Goal: Task Accomplishment & Management: Complete application form

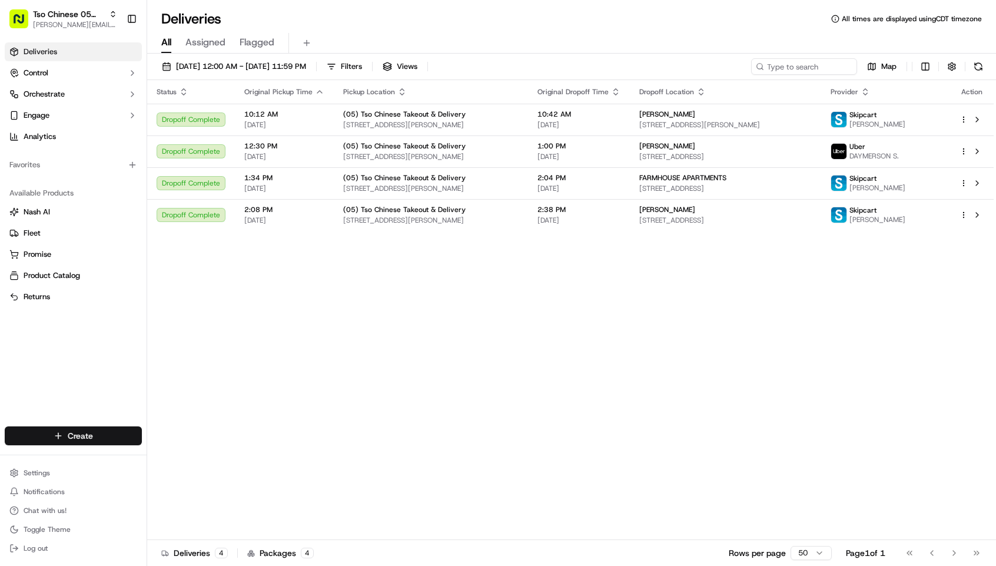
click at [117, 438] on html "Tso Chinese 05 Menchaca paul@tsochinese.com Toggle Sidebar Deliveries Control O…" at bounding box center [498, 283] width 996 height 566
click at [188, 453] on link "Delivery" at bounding box center [212, 457] width 131 height 21
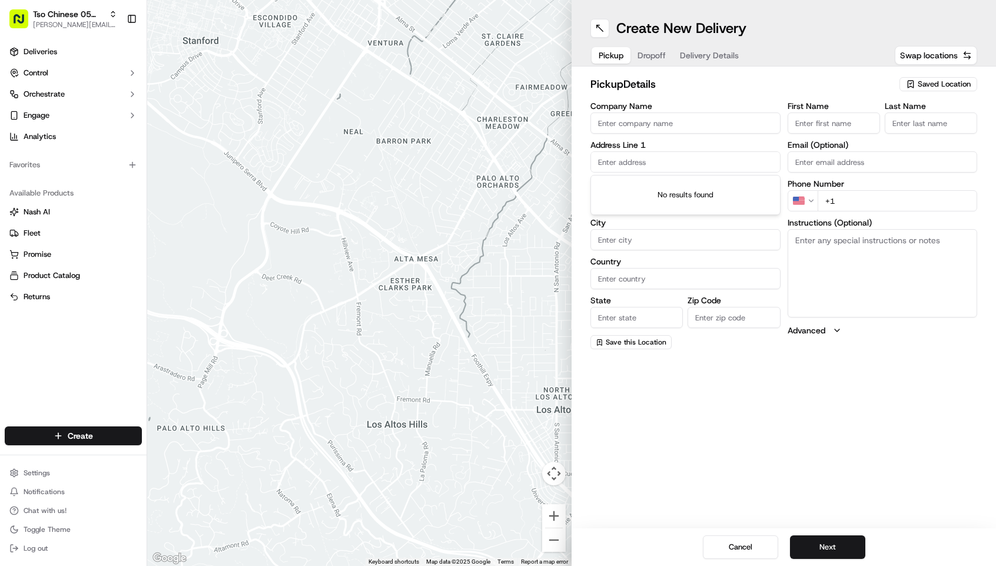
click at [658, 162] on input "text" at bounding box center [685, 161] width 190 height 21
click at [653, 54] on span "Dropoff" at bounding box center [651, 55] width 28 height 12
click at [642, 158] on input "text" at bounding box center [685, 161] width 190 height 21
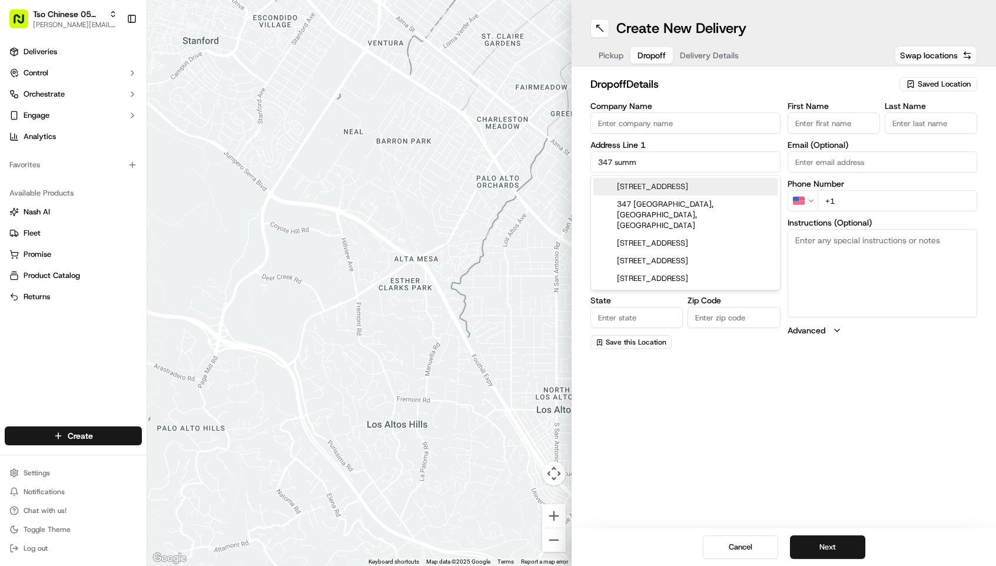
click at [659, 182] on div "347 Summer Drive, Kyle, TX" at bounding box center [685, 187] width 184 height 18
type input "347 Summer Dr, Kyle, TX 78640, USA"
type input "Kyle"
type input "[GEOGRAPHIC_DATA]"
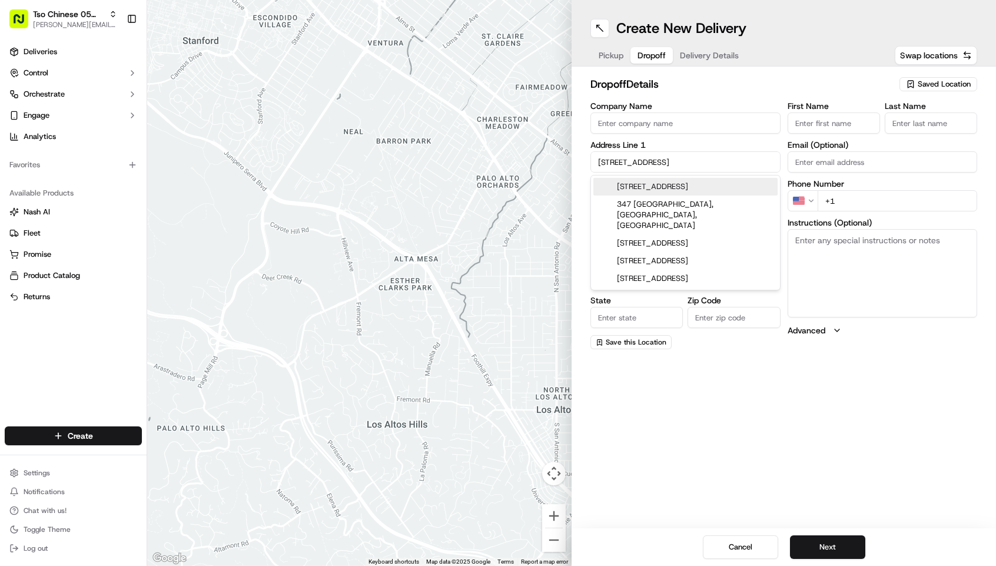
type input "78640"
type input "347 Summer Drive"
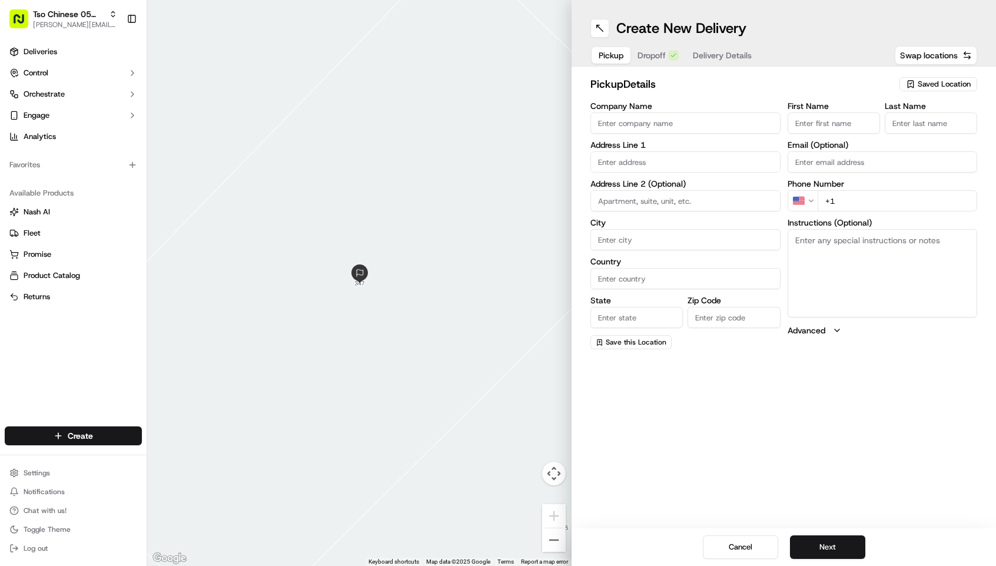
click at [623, 57] on span "Pickup" at bounding box center [611, 55] width 25 height 12
click at [923, 83] on span "Saved Location" at bounding box center [944, 84] width 53 height 11
click at [902, 134] on span "(05) Tso Chinese Takeout & Delivery (05)" at bounding box center [918, 128] width 145 height 11
type input "(05) Tso Chinese Takeout & Delivery"
type input "[STREET_ADDRESS][PERSON_NAME]"
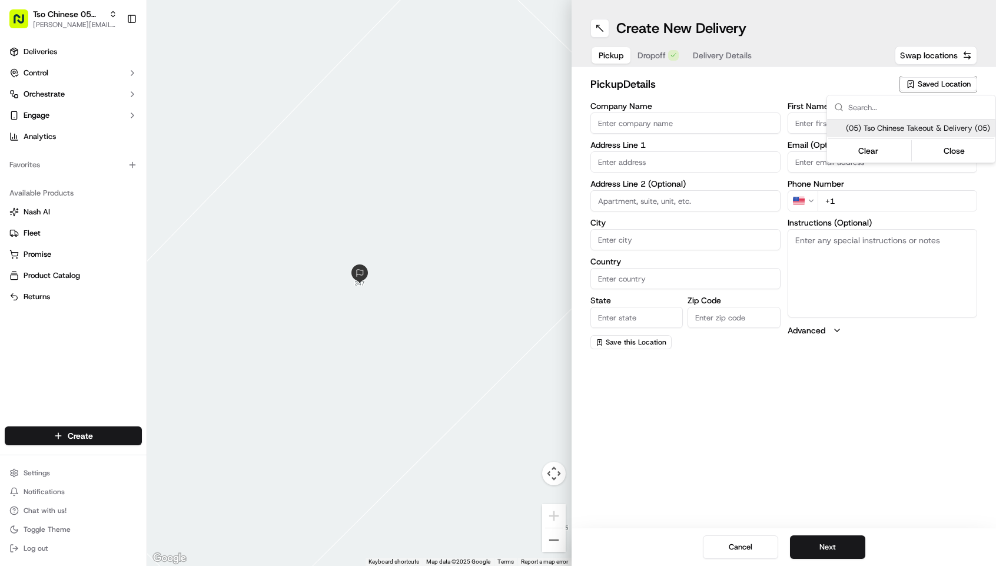
type input "Ste 100"
type input "Austin"
type input "US"
type input "[GEOGRAPHIC_DATA]"
type input "78748"
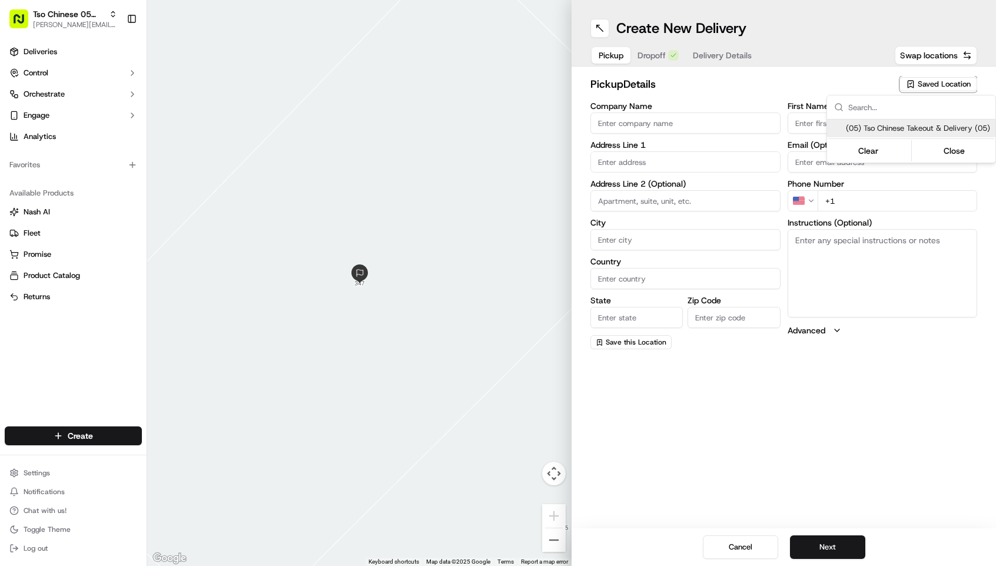
type input "Tso Chinese"
type input "[PERSON_NAME] Manager"
type input "[EMAIL_ADDRESS][DOMAIN_NAME]"
type input "[PHONE_NUMBER]"
type textarea "Submit a picture displaying address & food as Proof of Delivery. Envía una foto…"
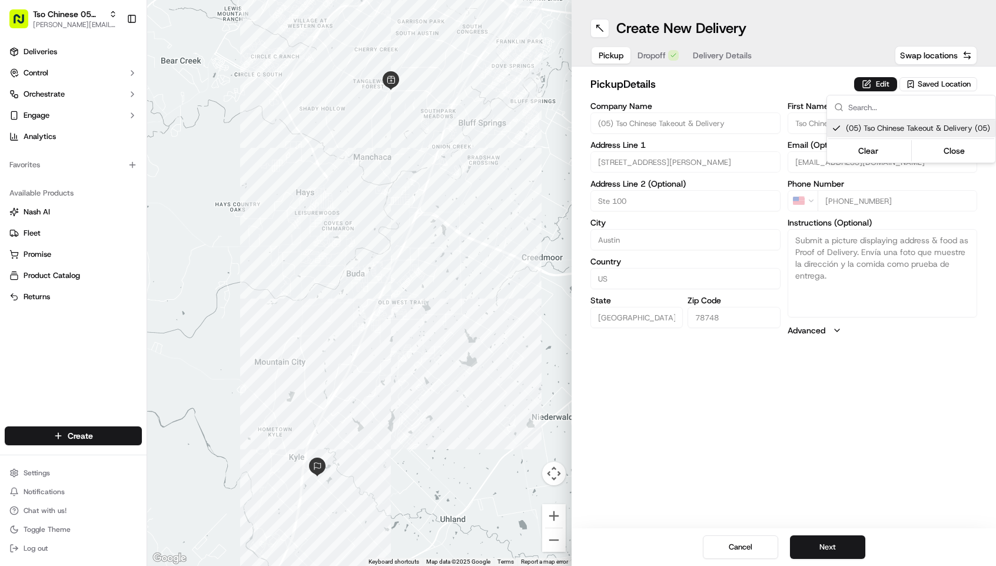
click at [850, 546] on html "Tso Chinese 05 Menchaca paul@tsochinese.com Toggle Sidebar Deliveries Control O…" at bounding box center [498, 283] width 996 height 566
click at [850, 546] on button "Next" at bounding box center [827, 547] width 75 height 24
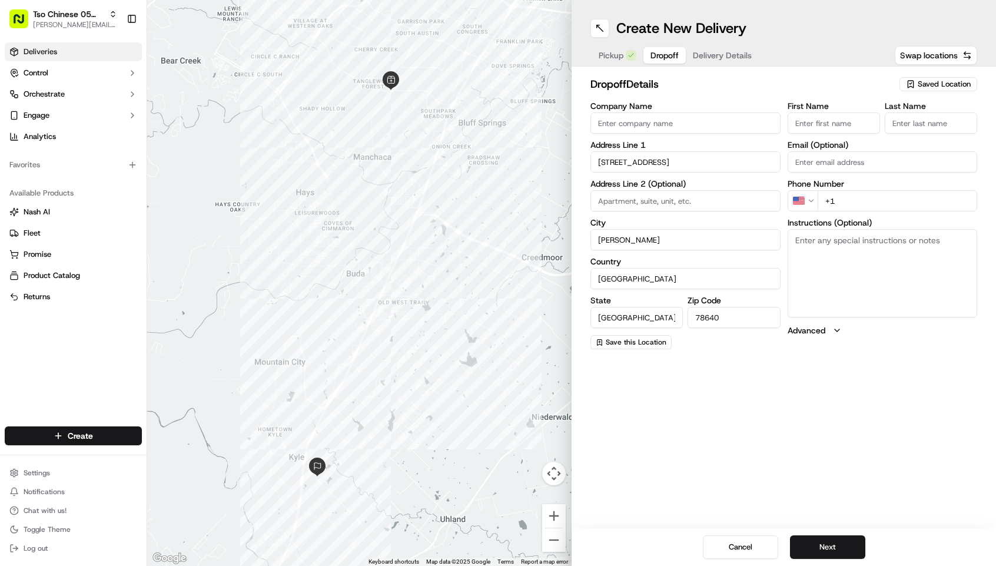
click at [50, 51] on span "Deliveries" at bounding box center [41, 51] width 34 height 11
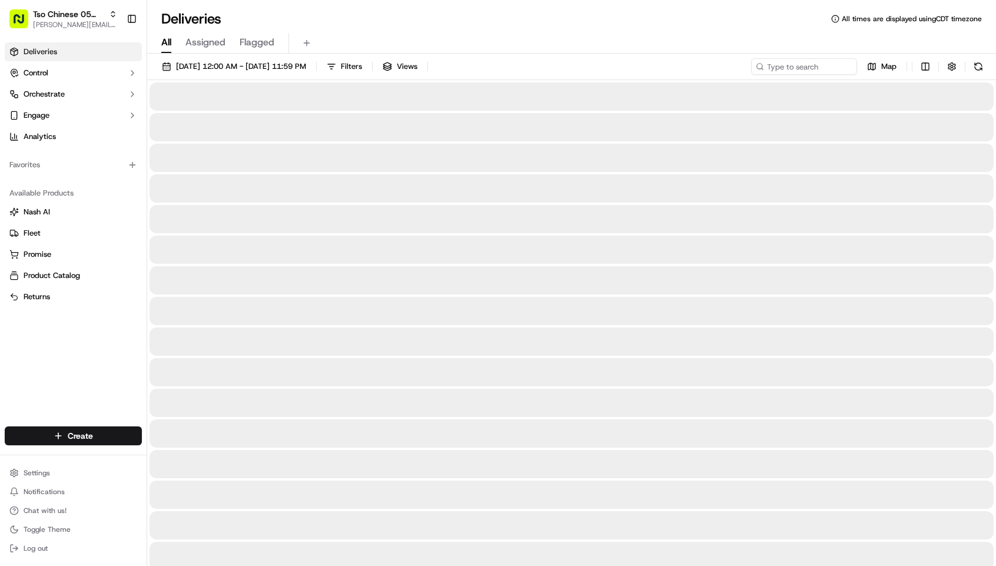
click at [50, 51] on span "Deliveries" at bounding box center [41, 51] width 34 height 11
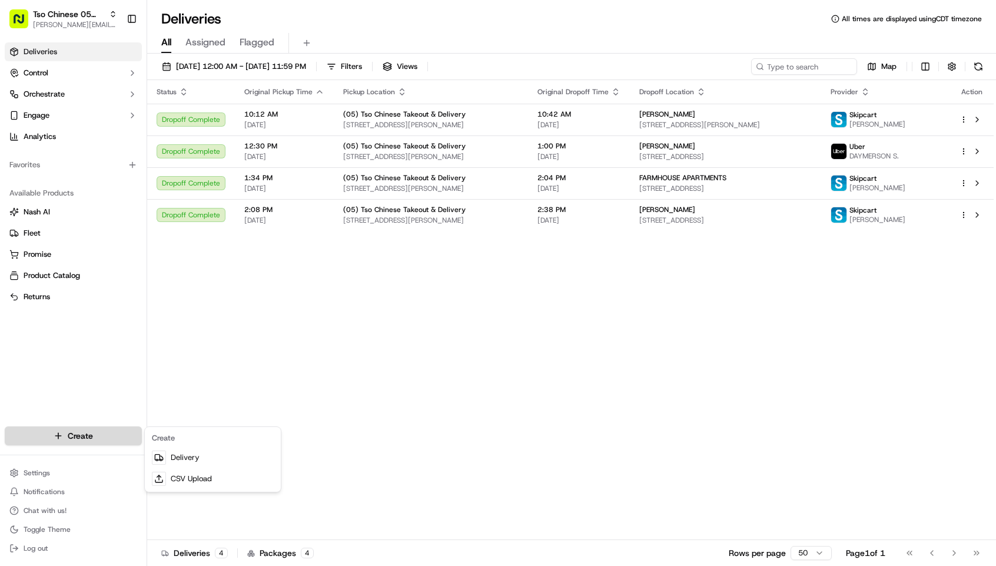
click at [109, 433] on html "Tso Chinese 05 Menchaca paul@tsochinese.com Toggle Sidebar Deliveries Control O…" at bounding box center [498, 283] width 996 height 566
click at [168, 457] on link "Delivery" at bounding box center [212, 457] width 131 height 21
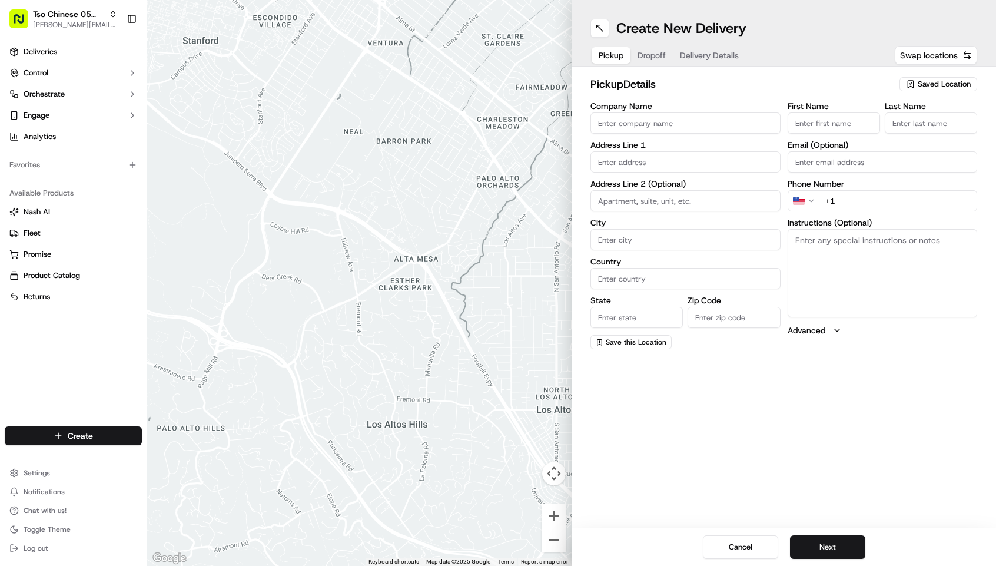
click at [933, 85] on span "Saved Location" at bounding box center [944, 84] width 53 height 11
click at [915, 134] on span "(05) Tso Chinese Takeout & Delivery (05)" at bounding box center [918, 128] width 145 height 11
type input "(05) Tso Chinese Takeout & Delivery"
type input "[STREET_ADDRESS][PERSON_NAME]"
type input "Ste 100"
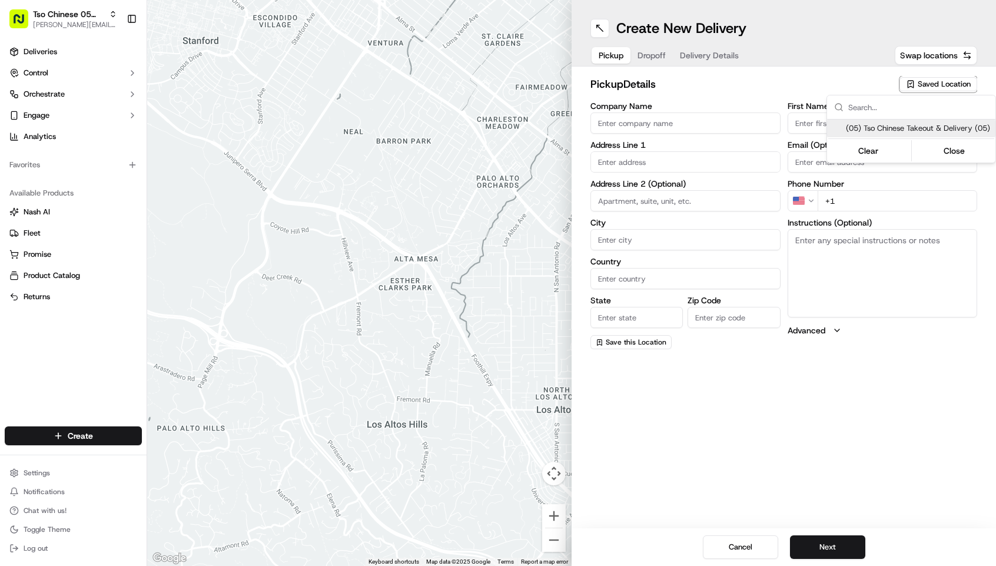
type input "Austin"
type input "US"
type input "[GEOGRAPHIC_DATA]"
type input "78748"
type input "Tso Chinese"
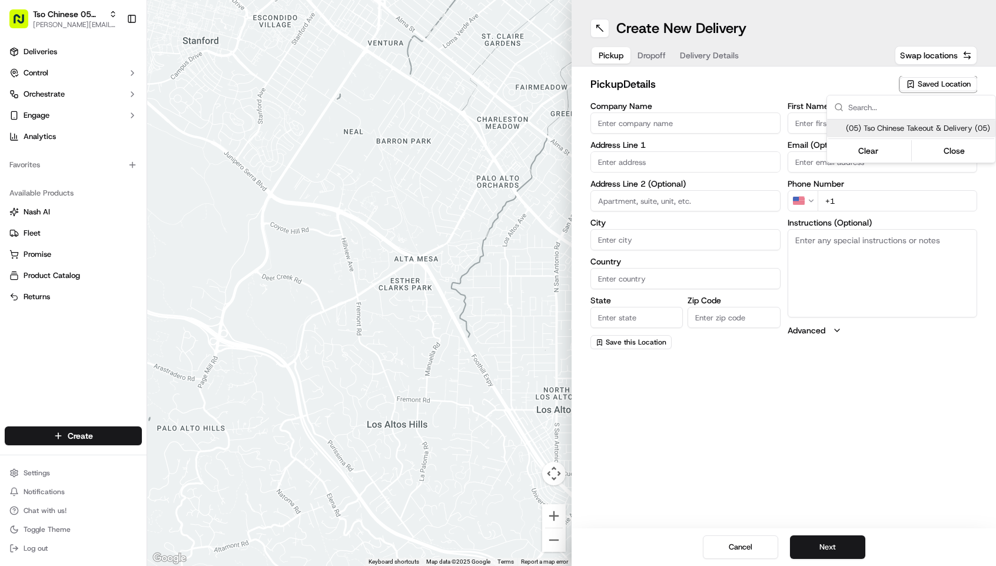
type input "[PERSON_NAME] Manager"
type input "[EMAIL_ADDRESS][DOMAIN_NAME]"
type input "[PHONE_NUMBER]"
type textarea "Submit a picture displaying address & food as Proof of Delivery. Envía una foto…"
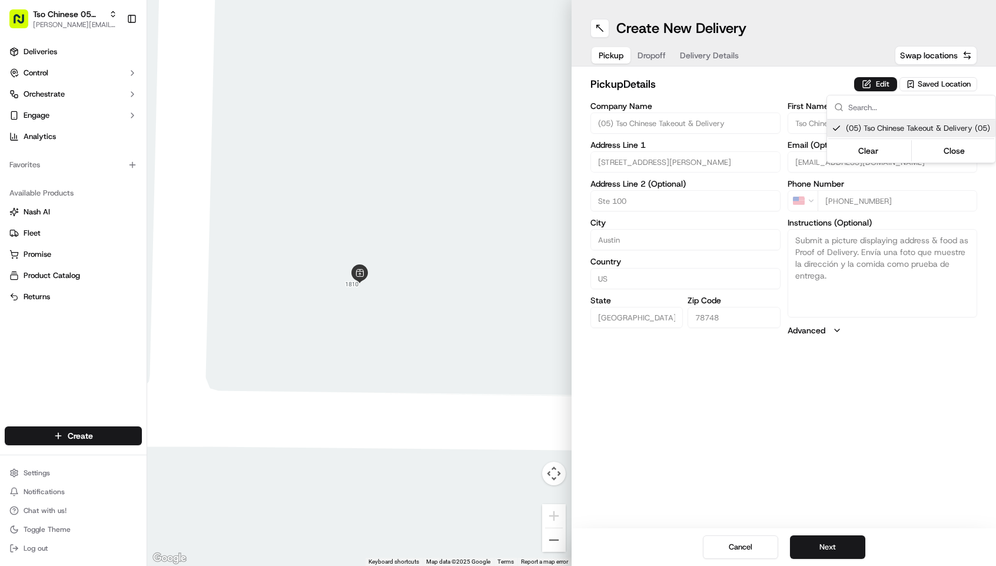
click at [839, 546] on html "Tso Chinese 05 Menchaca [EMAIL_ADDRESS][DOMAIN_NAME] Toggle Sidebar Deliveries …" at bounding box center [498, 283] width 996 height 566
click at [838, 547] on button "Next" at bounding box center [827, 547] width 75 height 24
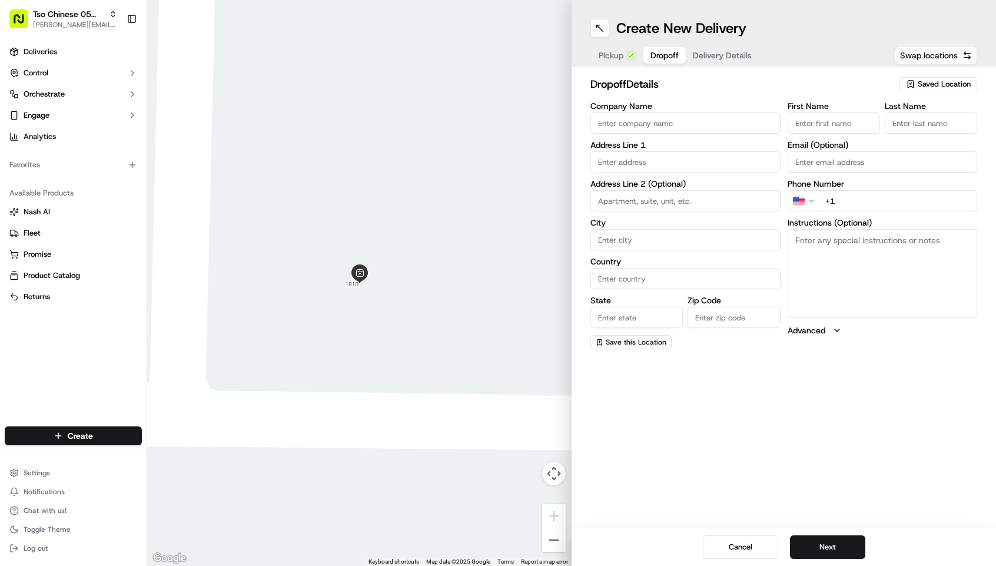
click at [844, 122] on input "First Name" at bounding box center [833, 122] width 92 height 21
paste input "[PERSON_NAME]"
type input "[PERSON_NAME]"
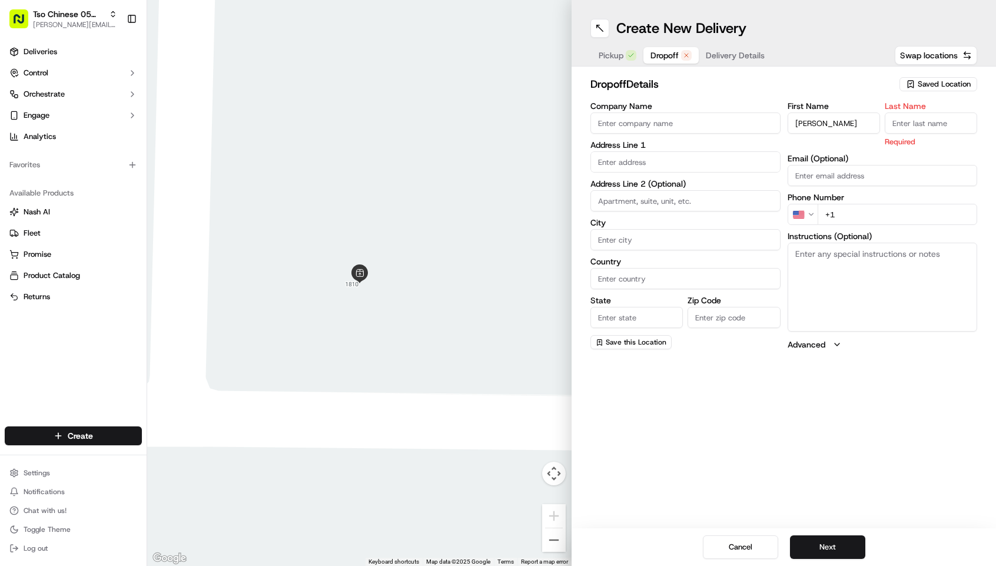
click at [667, 128] on input "Company Name" at bounding box center [685, 122] width 190 height 21
paste input "[PERSON_NAME]"
type input "[PERSON_NAME]"
click at [890, 118] on input "Last Name" at bounding box center [931, 122] width 92 height 21
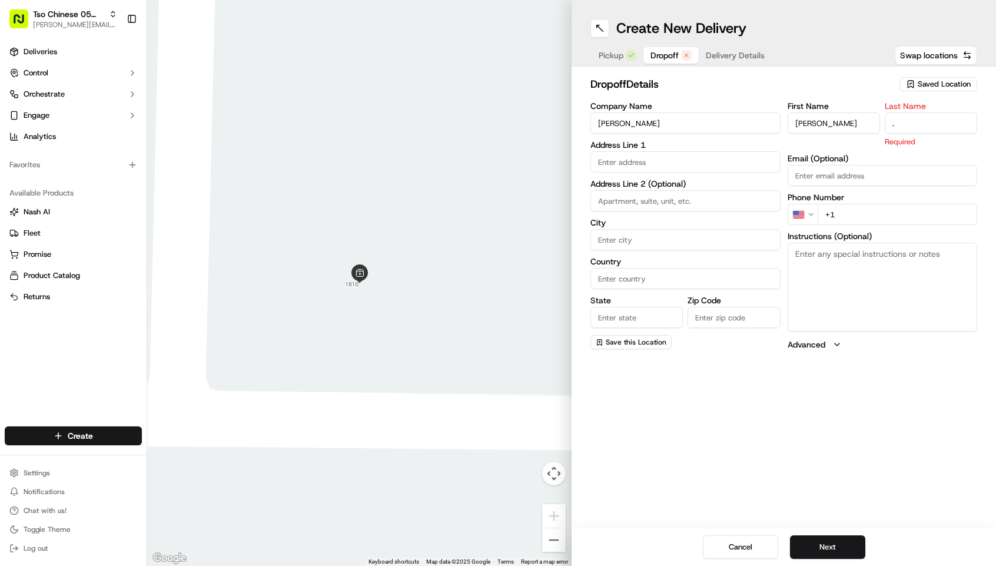
type input "."
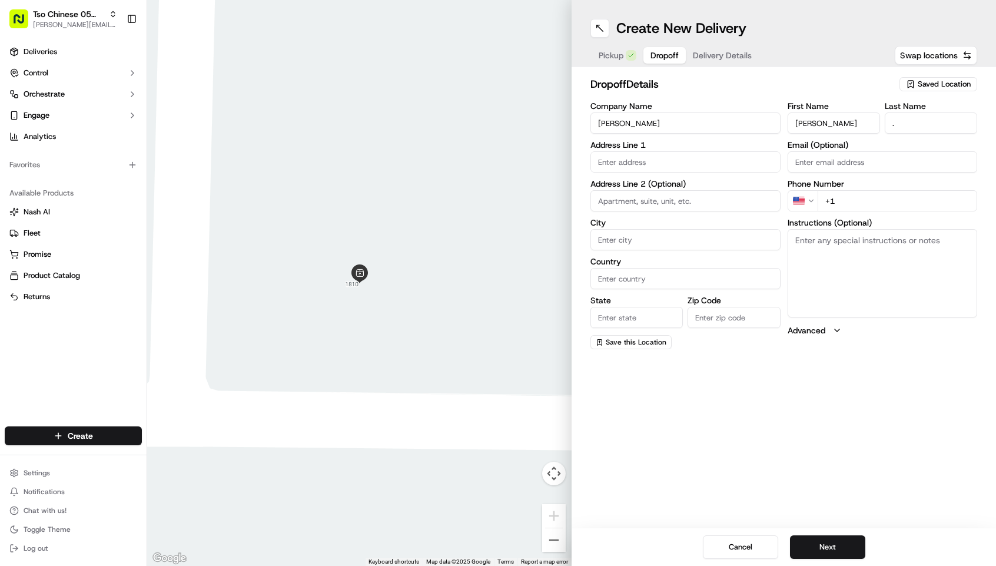
click at [848, 204] on input "+1" at bounding box center [898, 200] width 160 height 21
paste input "979 224 5584"
type input "+1 979 224 5584"
click at [690, 162] on input "text" at bounding box center [685, 161] width 190 height 21
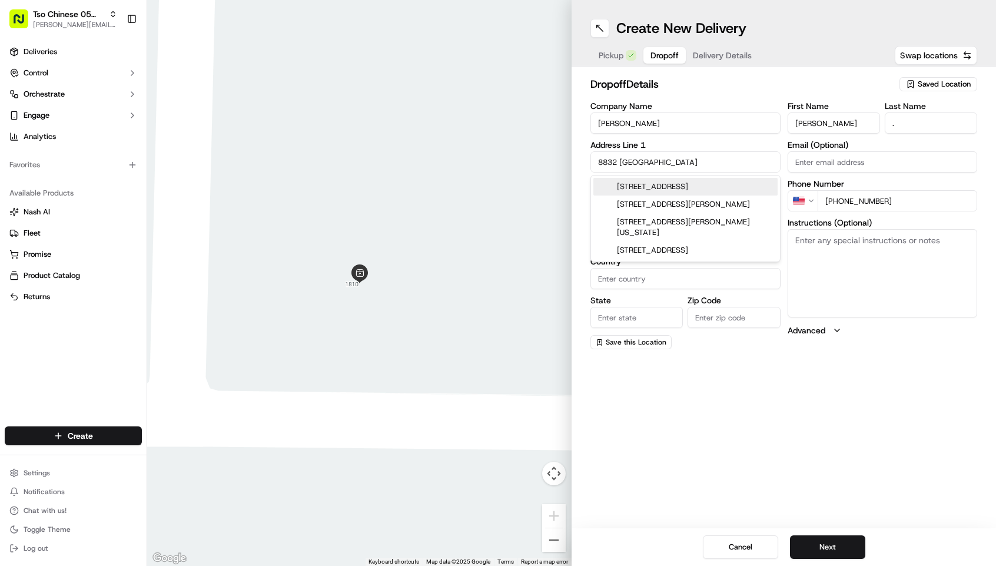
click at [672, 185] on div "8832 Francia Trail, Austin, TX" at bounding box center [685, 187] width 184 height 18
type input "[STREET_ADDRESS]"
type input "Austin"
type input "[GEOGRAPHIC_DATA]"
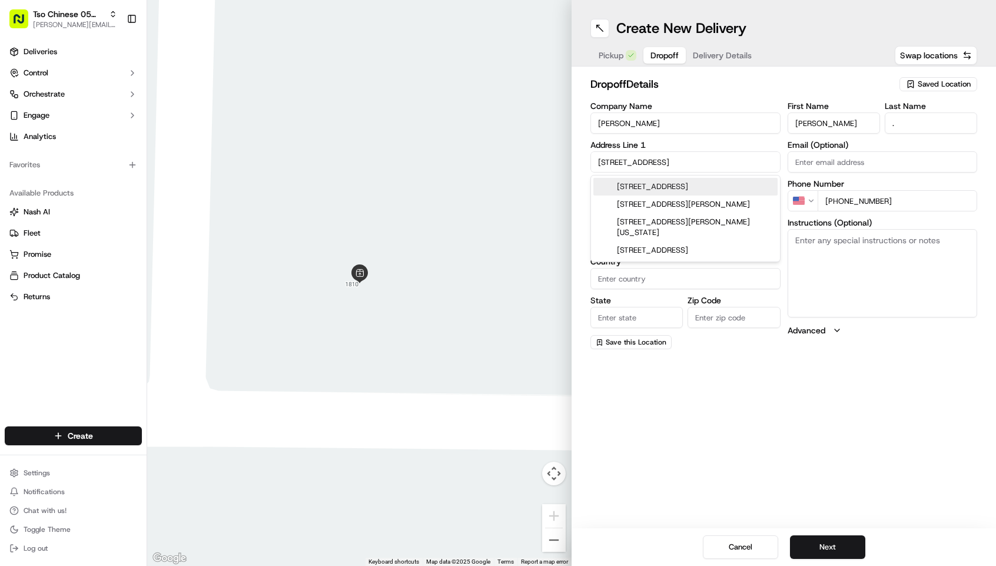
type input "78748"
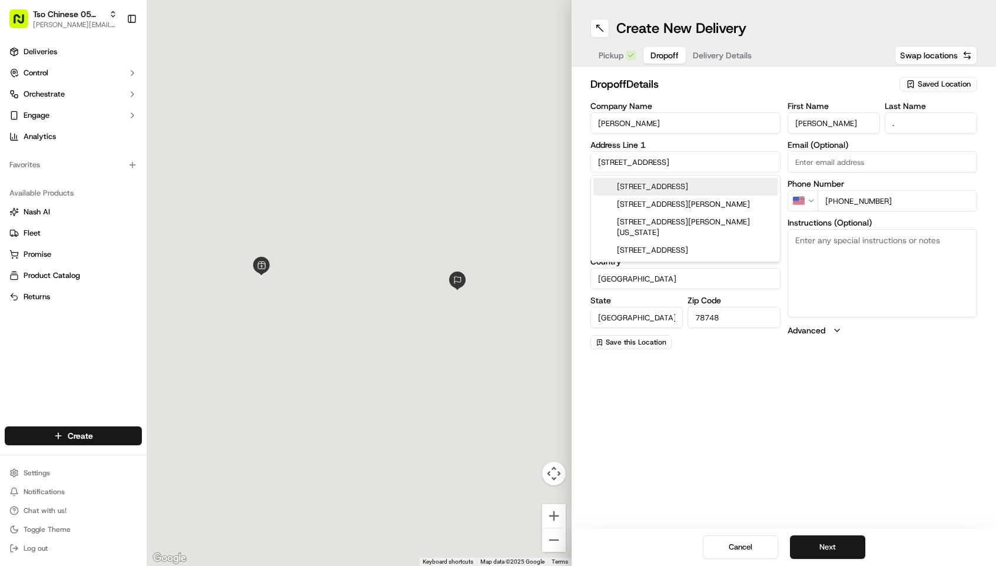
type input "8832 Francia Trail"
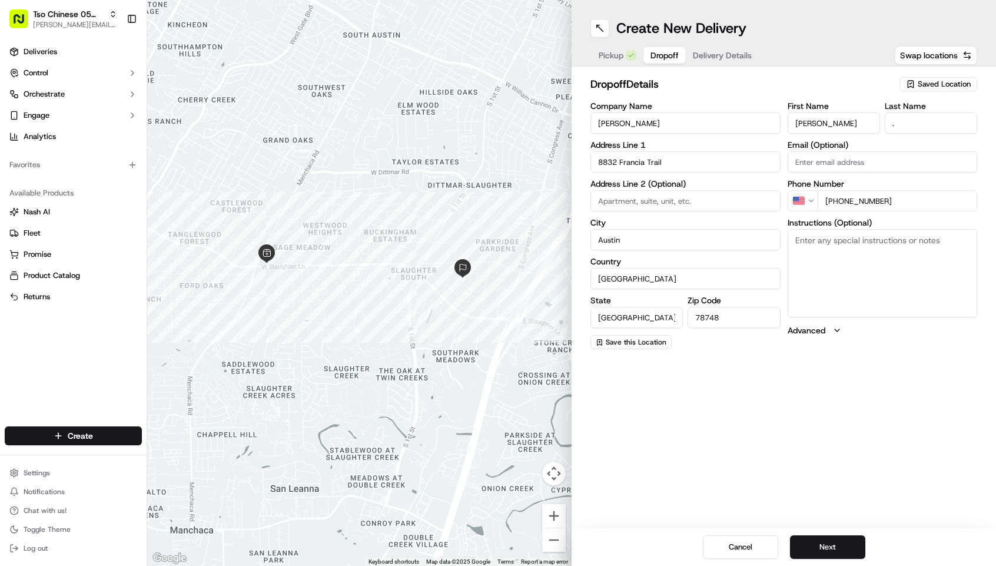
click at [816, 240] on textarea "Instructions (Optional)" at bounding box center [882, 273] width 190 height 88
type textarea "house. please leave at door. thanks!"
click at [839, 542] on button "Next" at bounding box center [827, 547] width 75 height 24
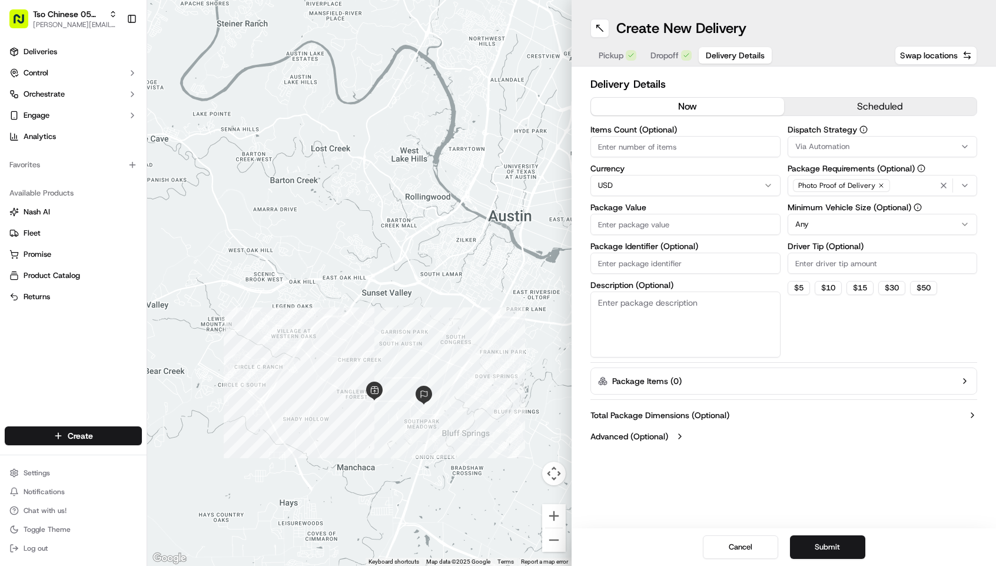
click at [887, 261] on input "Driver Tip (Optional)" at bounding box center [882, 262] width 190 height 21
type input "2.00"
click at [807, 218] on html "Tso Chinese 05 Menchaca paul@tsochinese.com Toggle Sidebar Deliveries Control O…" at bounding box center [498, 283] width 996 height 566
click at [850, 149] on div "Via Automation" at bounding box center [882, 146] width 184 height 11
click at [849, 209] on span "Tso [PERSON_NAME] Strategy" at bounding box center [879, 210] width 145 height 11
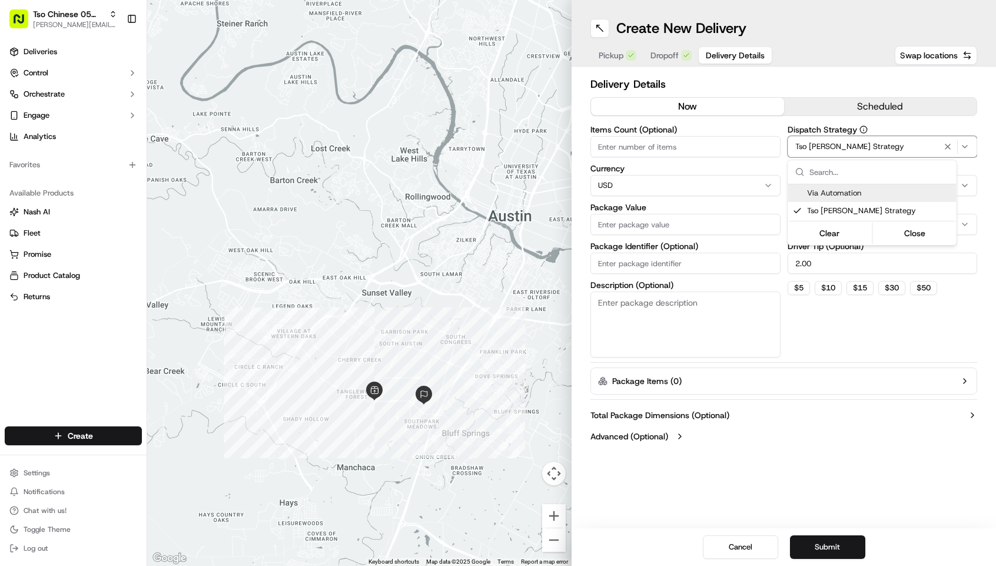
click at [619, 229] on html "Tso Chinese 05 Menchaca paul@tsochinese.com Toggle Sidebar Deliveries Control O…" at bounding box center [498, 283] width 996 height 566
click at [600, 208] on label "Package Value" at bounding box center [685, 207] width 190 height 8
click at [600, 214] on input "Package Value" at bounding box center [685, 224] width 190 height 21
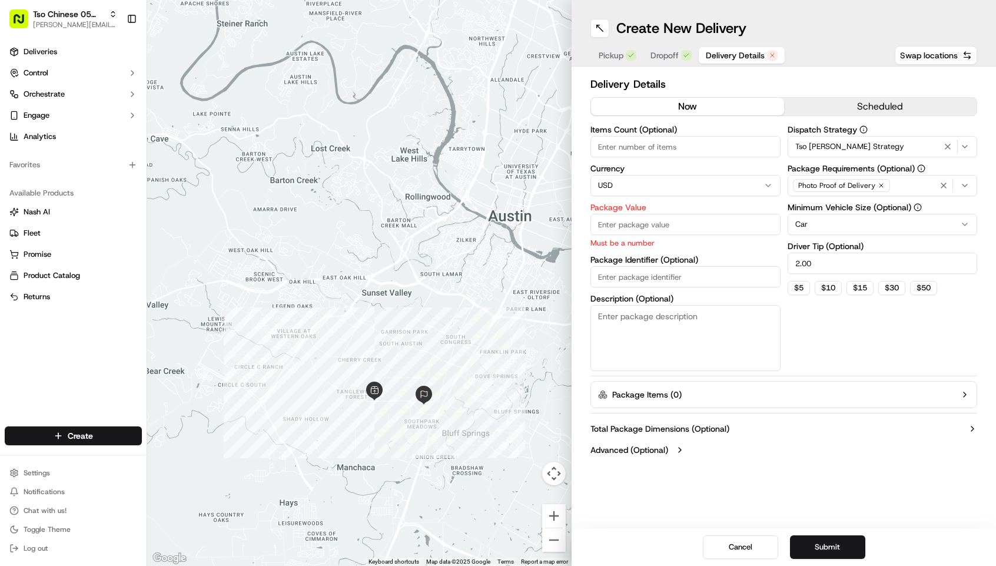
click at [637, 154] on input "Items Count (Optional)" at bounding box center [685, 146] width 190 height 21
type input "5"
click at [617, 228] on input "Package Value" at bounding box center [685, 224] width 190 height 21
type input "64.73"
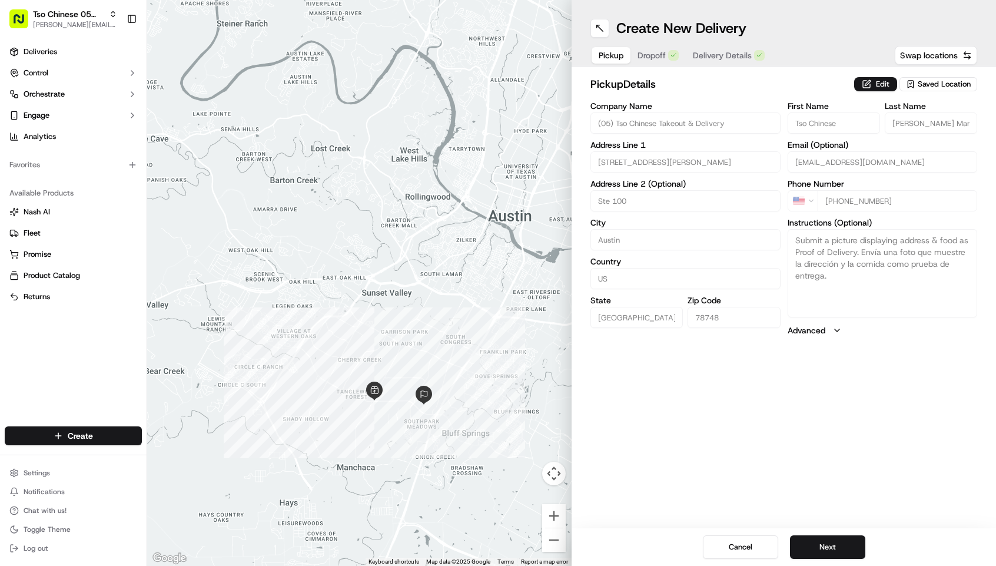
click at [620, 56] on span "Pickup" at bounding box center [611, 55] width 25 height 12
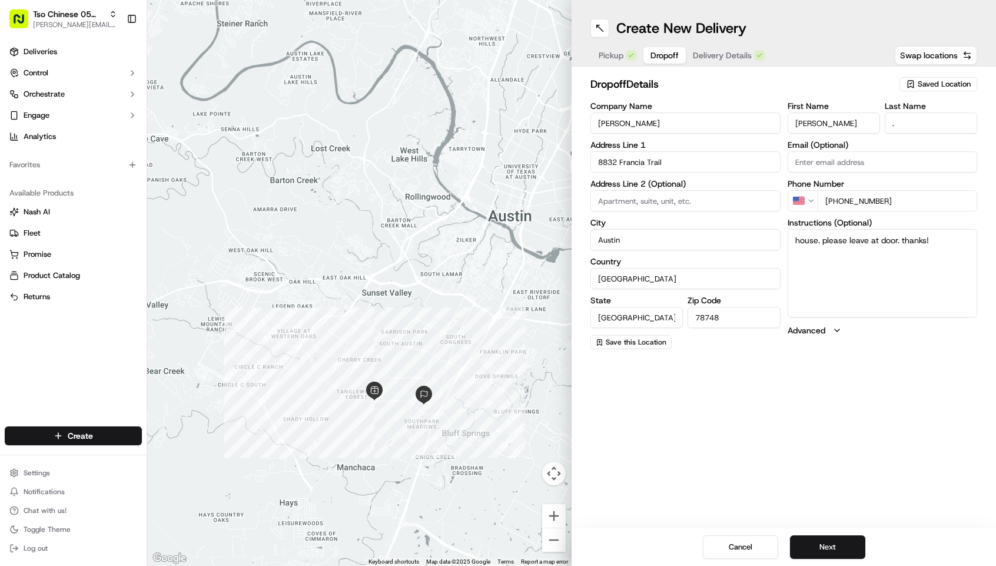
click at [647, 54] on button "Dropoff" at bounding box center [664, 55] width 42 height 16
click at [837, 554] on button "Next" at bounding box center [827, 547] width 75 height 24
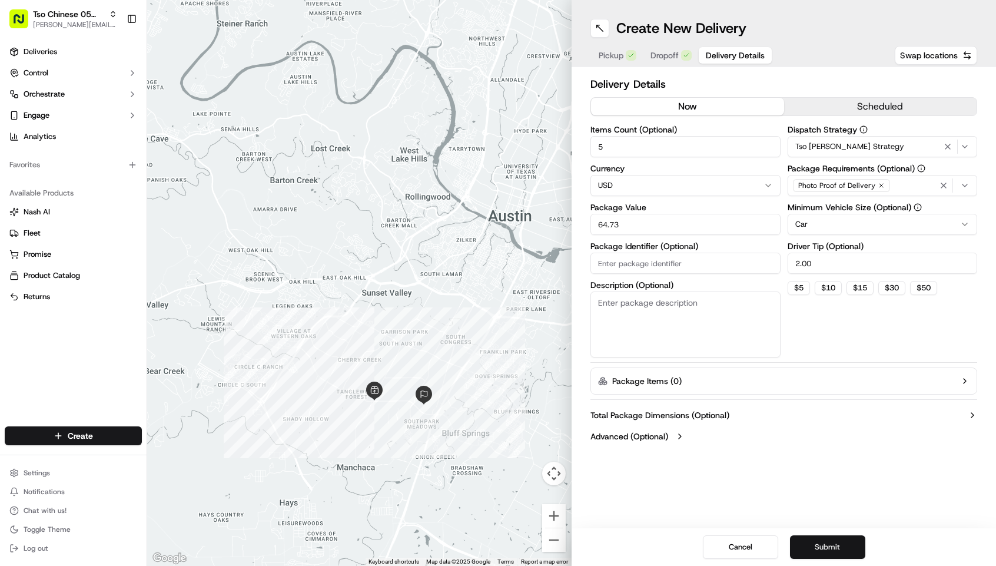
click at [828, 554] on button "Submit" at bounding box center [827, 547] width 75 height 24
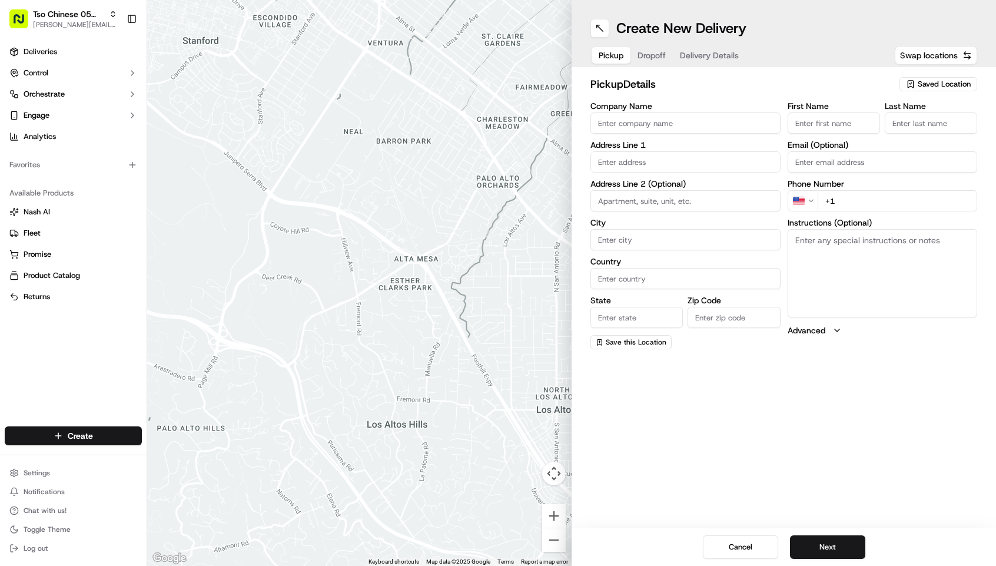
click at [930, 84] on span "Saved Location" at bounding box center [944, 84] width 53 height 11
click at [909, 132] on span "(05) Tso Chinese Takeout & Delivery (05)" at bounding box center [918, 128] width 145 height 11
type input "(05) Tso Chinese Takeout & Delivery"
type input "[STREET_ADDRESS][PERSON_NAME]"
type input "Ste 100"
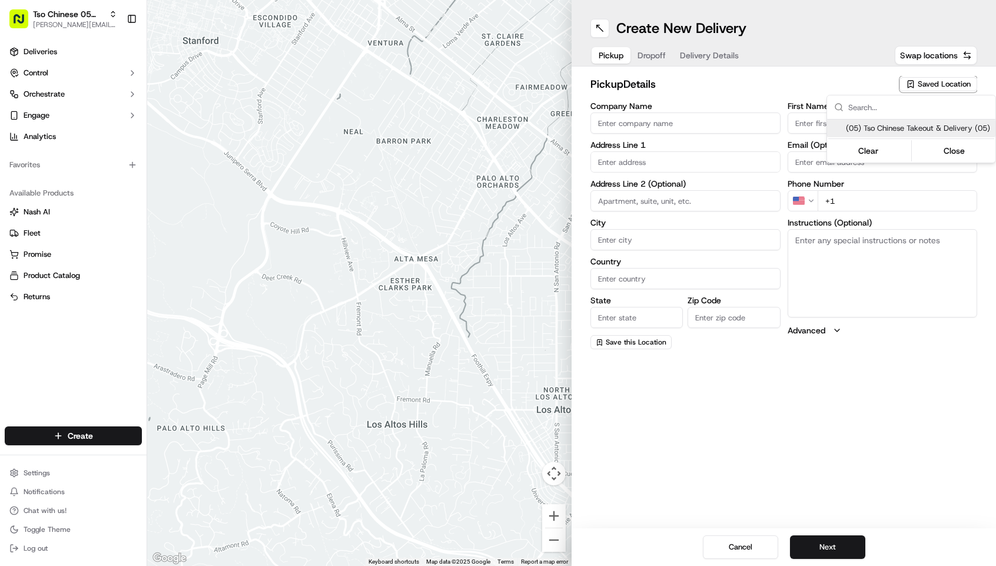
type input "Austin"
type input "US"
type input "[GEOGRAPHIC_DATA]"
type input "78748"
type input "Tso Chinese"
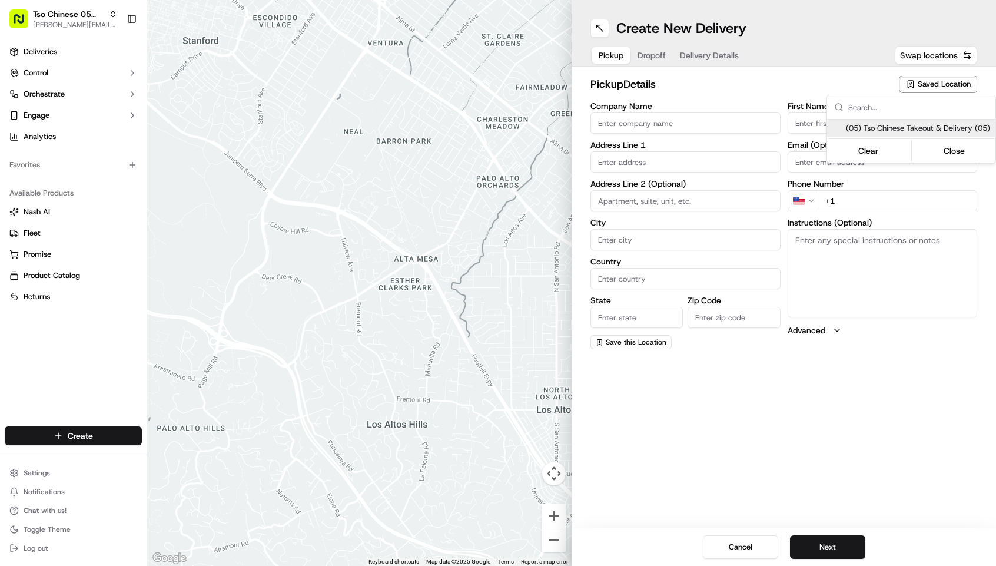
type input "[PERSON_NAME] Manager"
type input "[EMAIL_ADDRESS][DOMAIN_NAME]"
type input "[PHONE_NUMBER]"
type textarea "Submit a picture displaying address & food as Proof of Delivery. Envía una foto…"
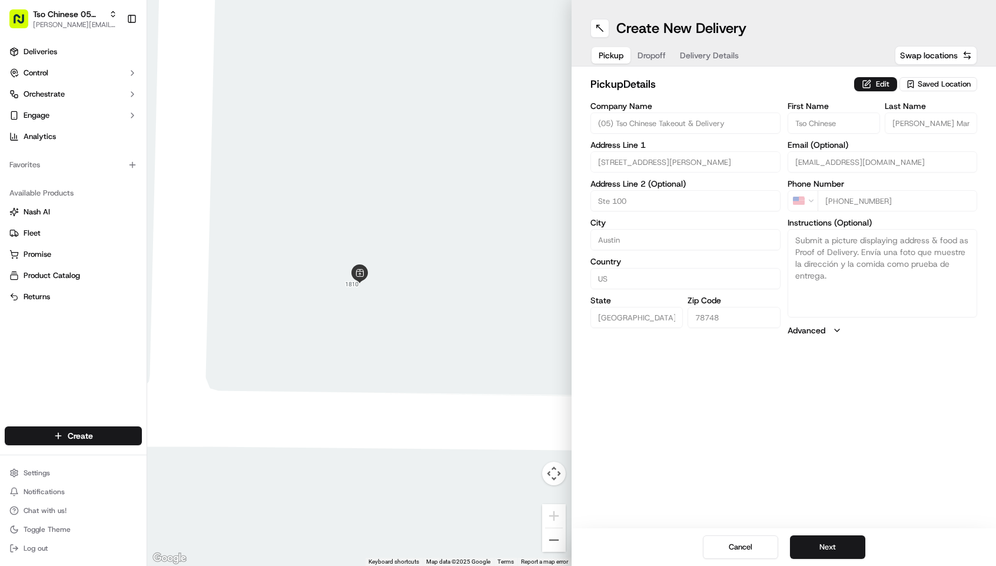
click at [912, 377] on html "Tso Chinese 05 Menchaca [EMAIL_ADDRESS][DOMAIN_NAME] Toggle Sidebar Deliveries …" at bounding box center [498, 283] width 996 height 566
click at [810, 553] on button "Next" at bounding box center [827, 547] width 75 height 24
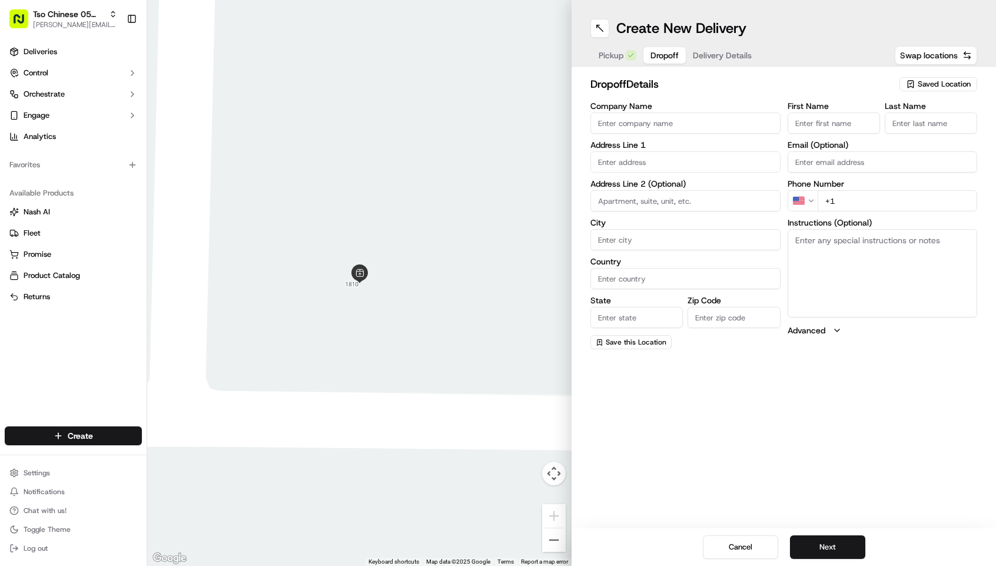
click at [816, 121] on input "First Name" at bounding box center [833, 122] width 92 height 21
paste input "[PERSON_NAME]"
type input "[PERSON_NAME]"
click at [728, 127] on input "Company Name" at bounding box center [685, 122] width 190 height 21
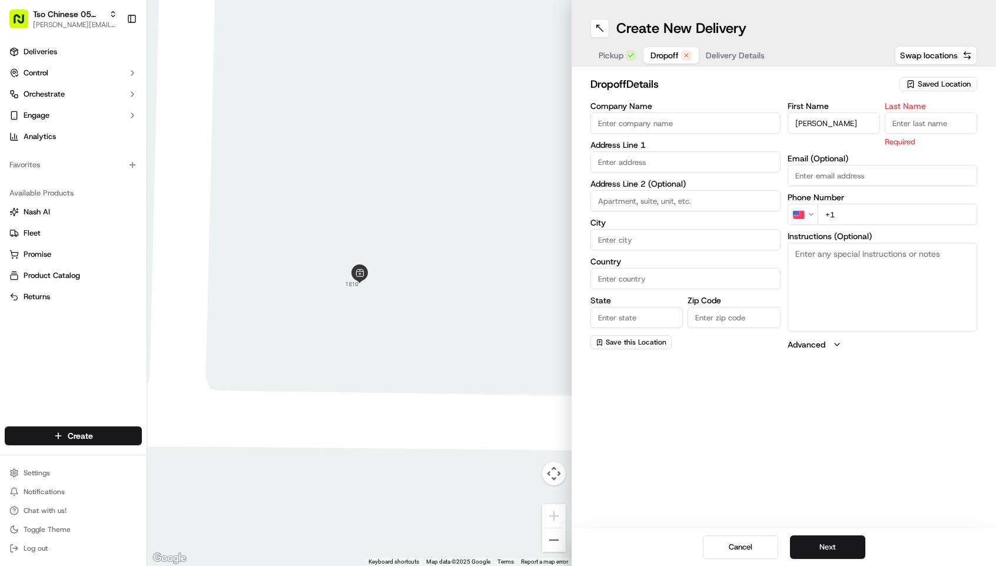
paste input "[PERSON_NAME]"
type input "[PERSON_NAME]"
click at [911, 117] on input "Last Name" at bounding box center [931, 122] width 92 height 21
type input "."
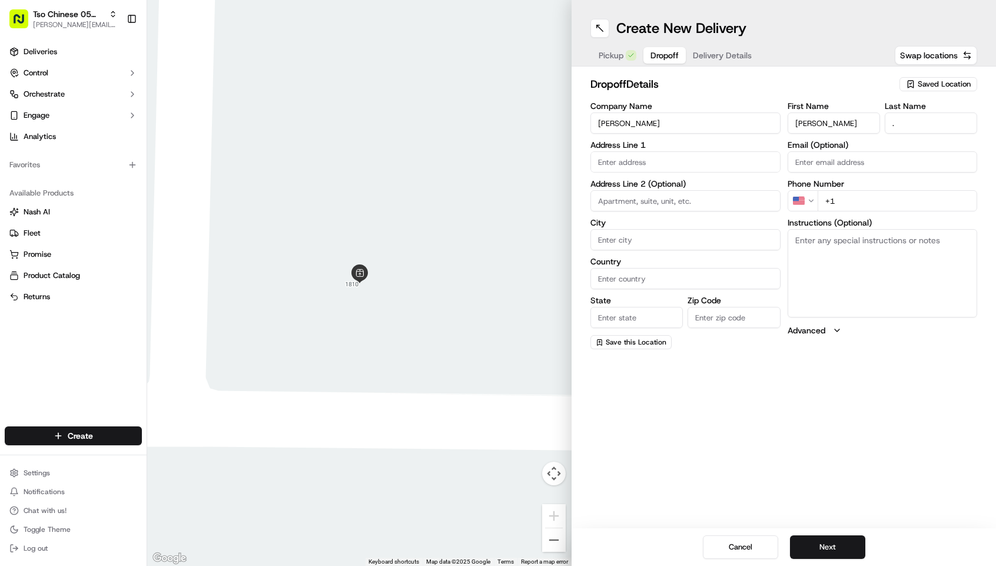
click at [867, 201] on input "+1" at bounding box center [898, 200] width 160 height 21
paste input "[PHONE_NUMBER]"
type input "[PHONE_NUMBER]"
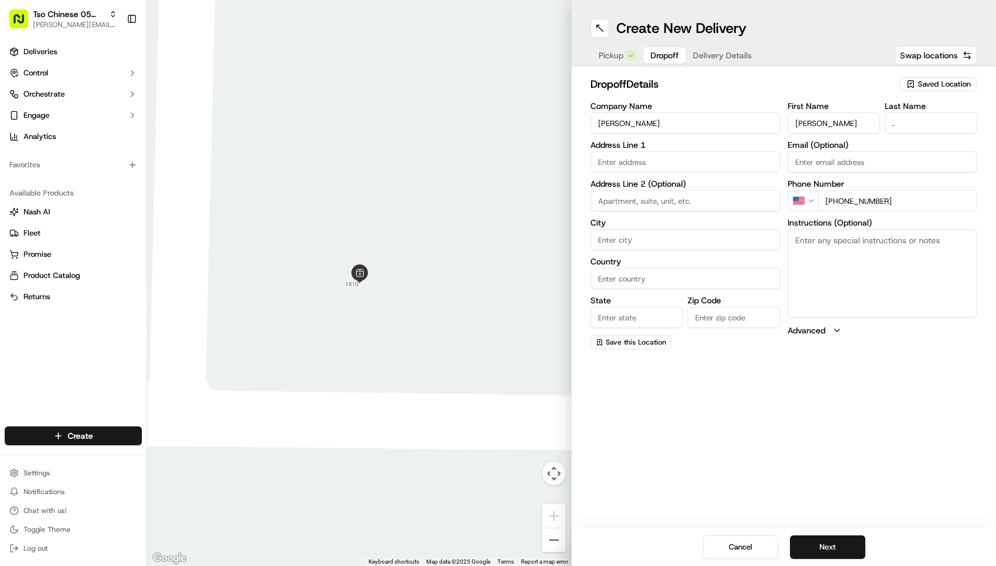
click at [664, 162] on input "text" at bounding box center [685, 161] width 190 height 21
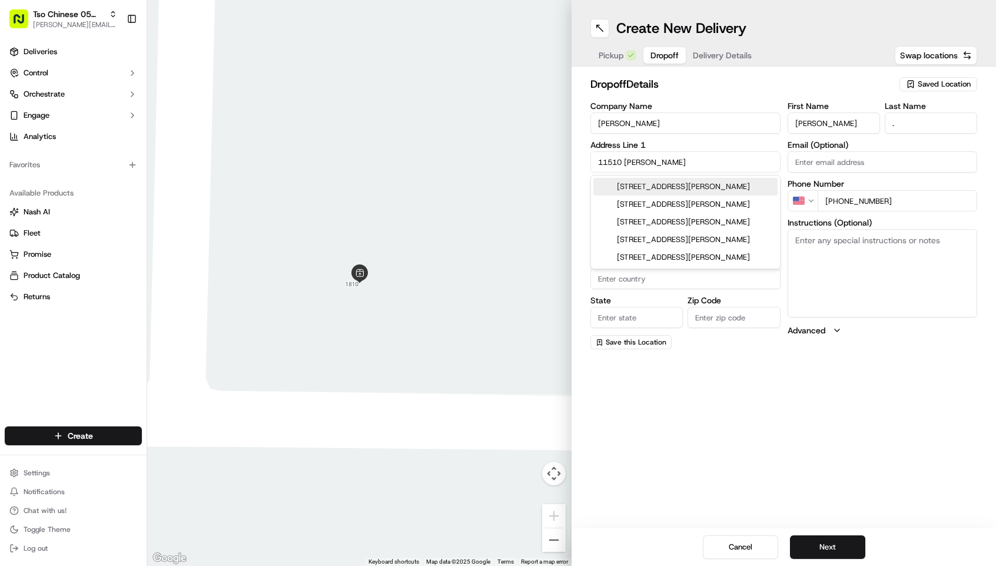
click at [677, 186] on div "[STREET_ADDRESS][PERSON_NAME]" at bounding box center [685, 187] width 184 height 18
type input "[STREET_ADDRESS][PERSON_NAME]"
type input "Austin"
type input "[GEOGRAPHIC_DATA]"
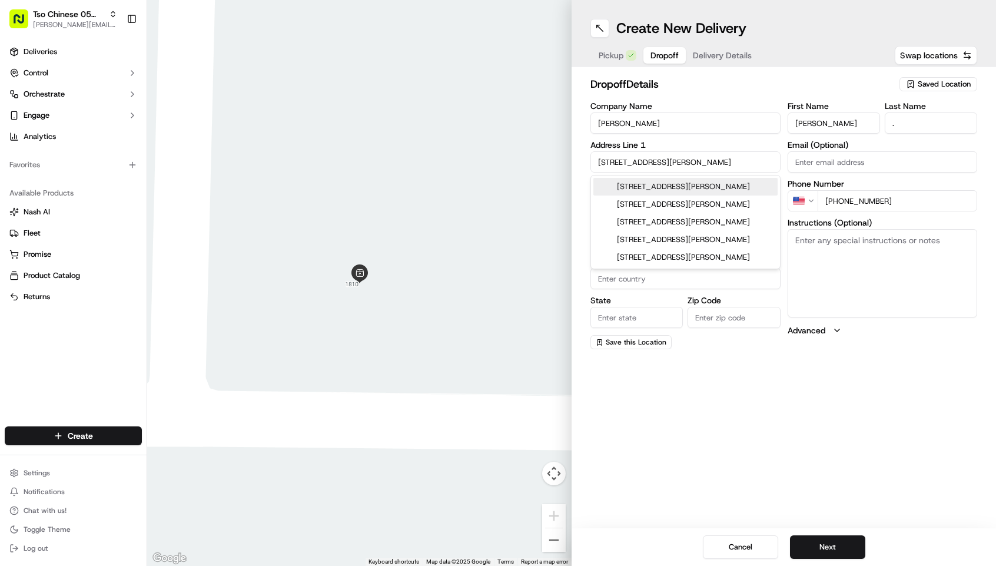
type input "78748"
type input "[STREET_ADDRESS][PERSON_NAME][PERSON_NAME]"
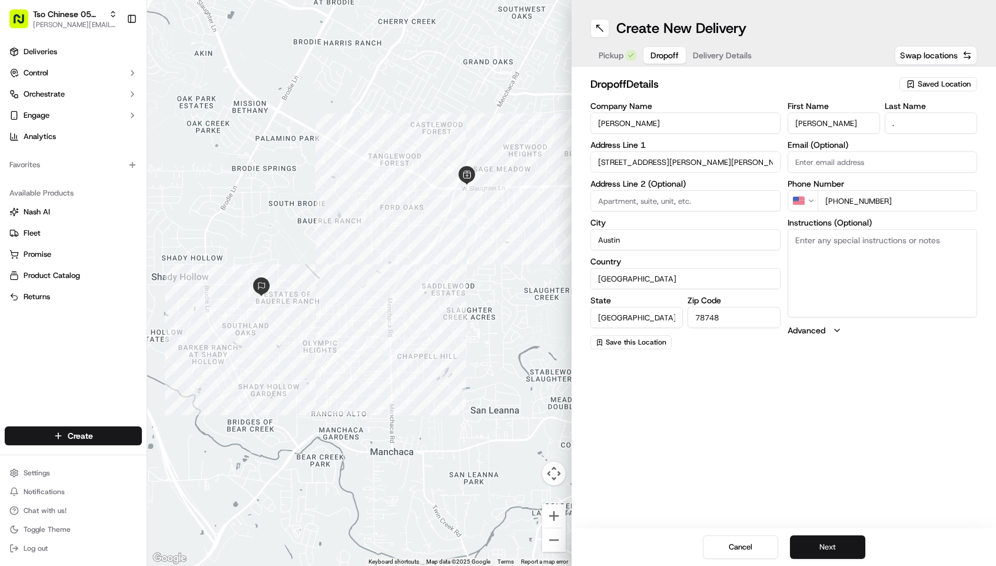
click at [848, 545] on button "Next" at bounding box center [827, 547] width 75 height 24
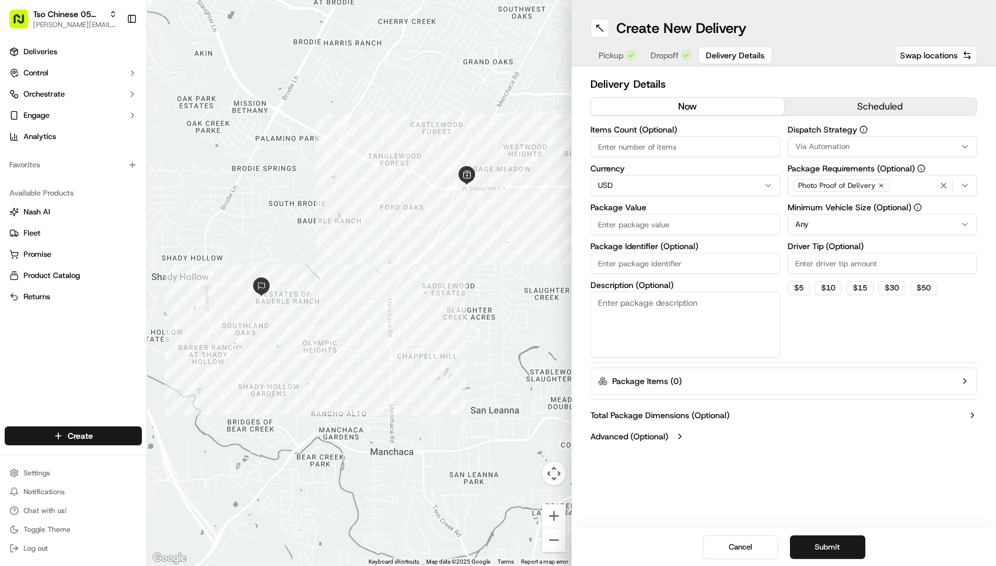
click at [677, 145] on input "Items Count (Optional)" at bounding box center [685, 146] width 190 height 21
type input "3"
click at [642, 217] on input "Package Value" at bounding box center [685, 224] width 190 height 21
type input "29.93"
click at [802, 225] on html "Tso Chinese 05 Menchaca [EMAIL_ADDRESS][DOMAIN_NAME] Toggle Sidebar Deliveries …" at bounding box center [498, 283] width 996 height 566
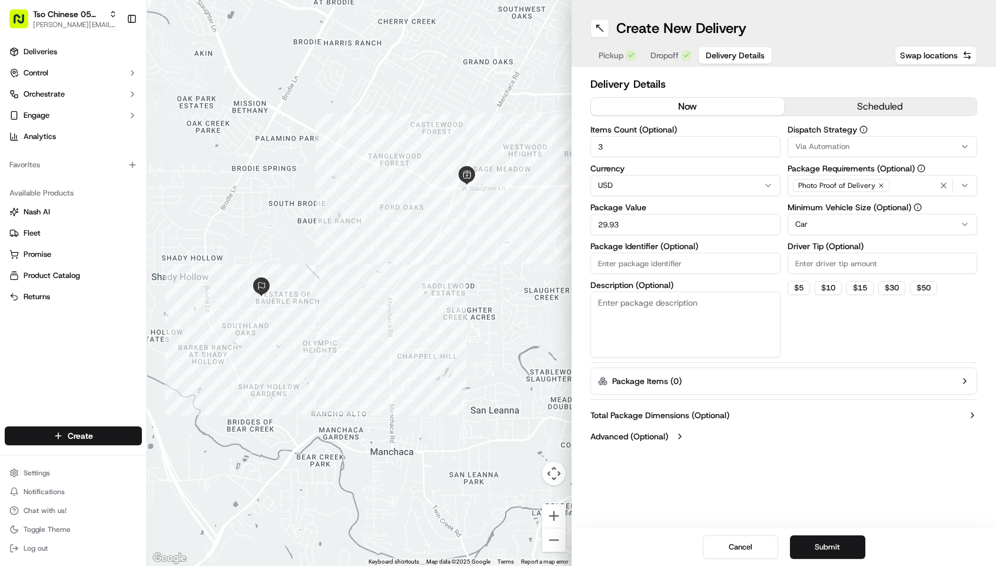
click at [817, 262] on input "Driver Tip (Optional)" at bounding box center [882, 262] width 190 height 21
type input "2.00"
click at [818, 135] on div "Dispatch Strategy Via Automation" at bounding box center [882, 141] width 190 height 32
click at [818, 151] on span "Via Automation" at bounding box center [822, 146] width 54 height 11
click at [830, 207] on span "Tso [PERSON_NAME] Strategy" at bounding box center [879, 210] width 145 height 11
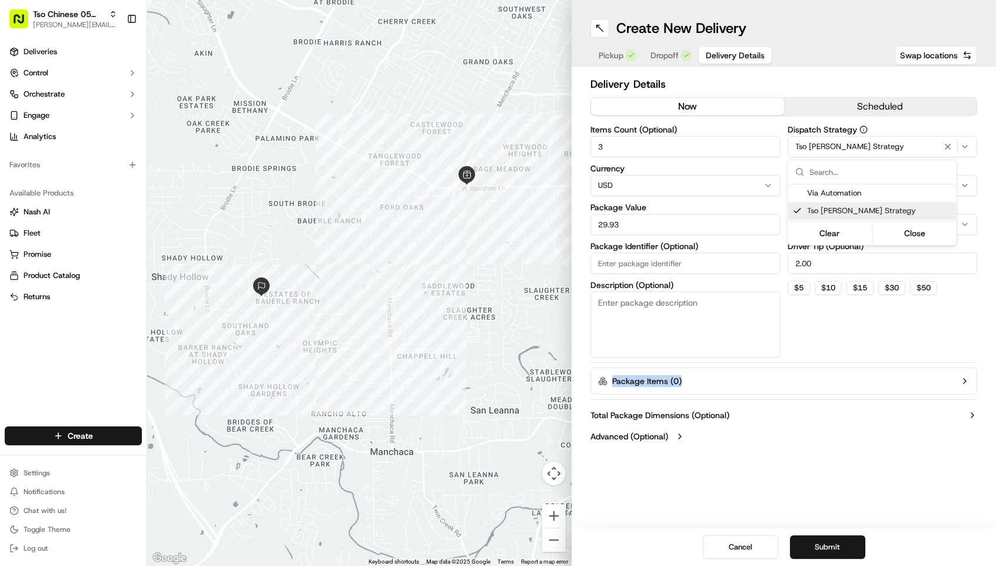
drag, startPoint x: 829, startPoint y: 366, endPoint x: 829, endPoint y: 358, distance: 8.2
click at [829, 358] on html "Tso Chinese 05 Menchaca [EMAIL_ADDRESS][DOMAIN_NAME] Toggle Sidebar Deliveries …" at bounding box center [498, 283] width 996 height 566
click at [831, 315] on div "Dispatch Strategy Tso [PERSON_NAME] Strategy Package Requirements (Optional) Ph…" at bounding box center [882, 241] width 190 height 232
click at [832, 547] on button "Submit" at bounding box center [827, 547] width 75 height 24
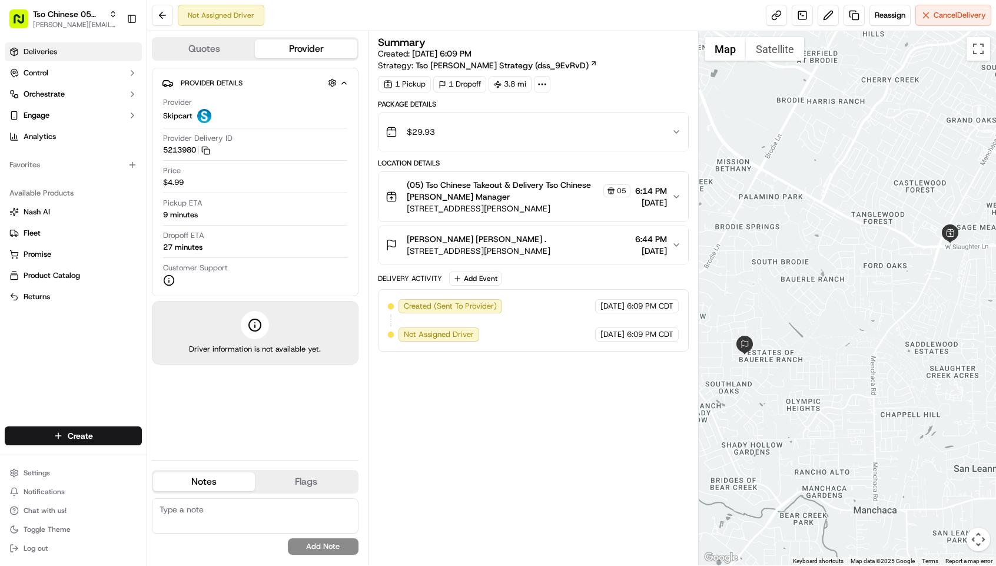
click at [49, 52] on span "Deliveries" at bounding box center [41, 51] width 34 height 11
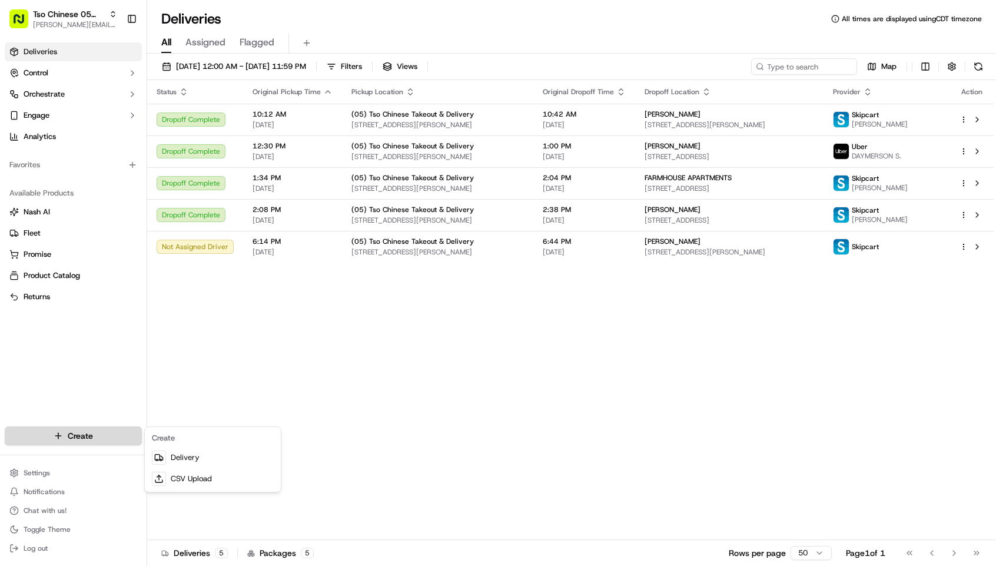
click at [105, 433] on html "Tso Chinese 05 Menchaca [EMAIL_ADDRESS][DOMAIN_NAME] Toggle Sidebar Deliveries …" at bounding box center [498, 283] width 996 height 566
click at [181, 461] on link "Delivery" at bounding box center [212, 457] width 131 height 21
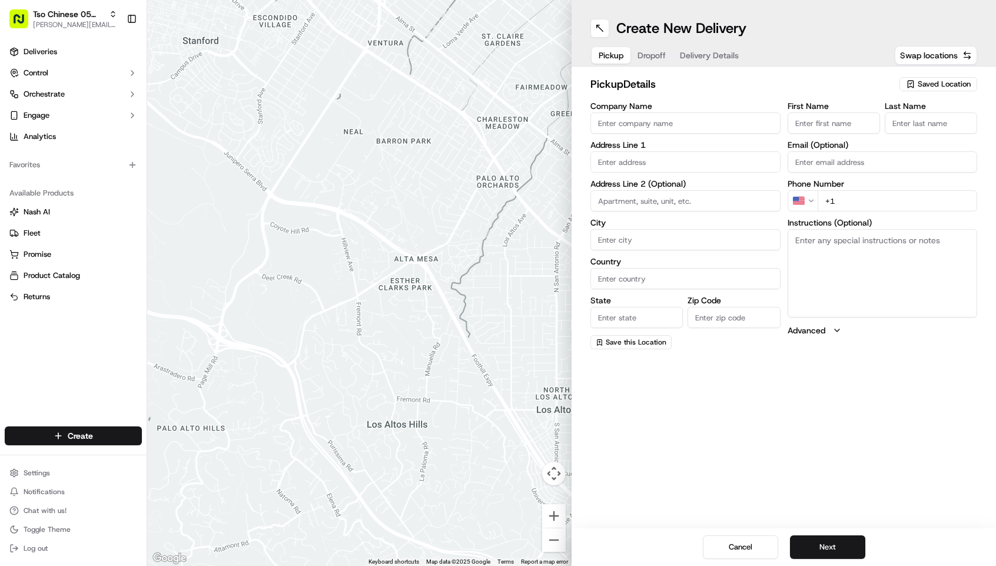
click at [931, 85] on span "Saved Location" at bounding box center [944, 84] width 53 height 11
click at [917, 134] on span "(05) Tso Chinese Takeout & Delivery (05)" at bounding box center [918, 128] width 145 height 11
type input "(05) Tso Chinese Takeout & Delivery"
type input "[STREET_ADDRESS][PERSON_NAME]"
type input "Ste 100"
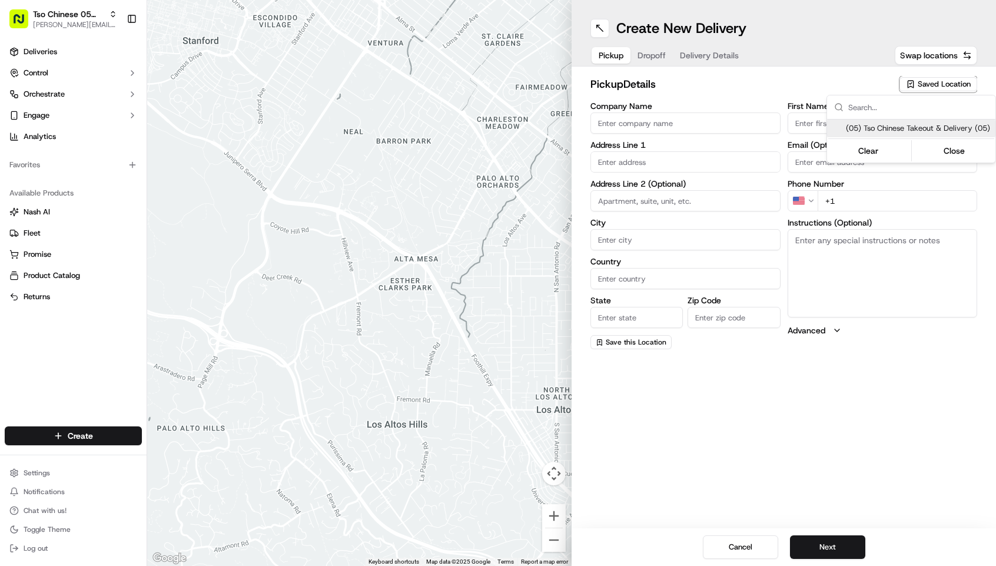
type input "Austin"
type input "US"
type input "[GEOGRAPHIC_DATA]"
type input "78748"
type input "Tso Chinese"
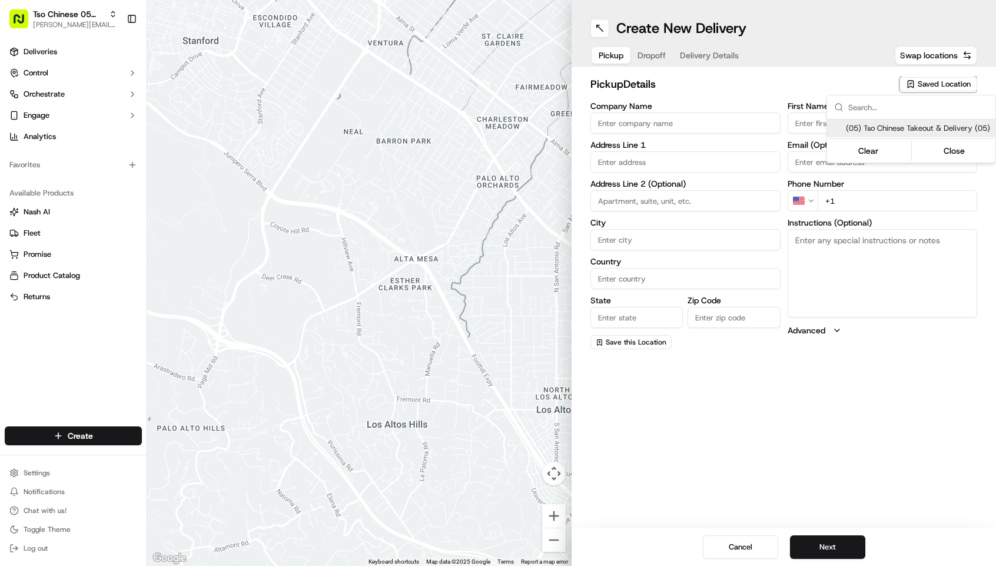
type input "[PERSON_NAME] Manager"
type input "[EMAIL_ADDRESS][DOMAIN_NAME]"
type input "[PHONE_NUMBER]"
type textarea "Submit a picture displaying address & food as Proof of Delivery. Envía una foto…"
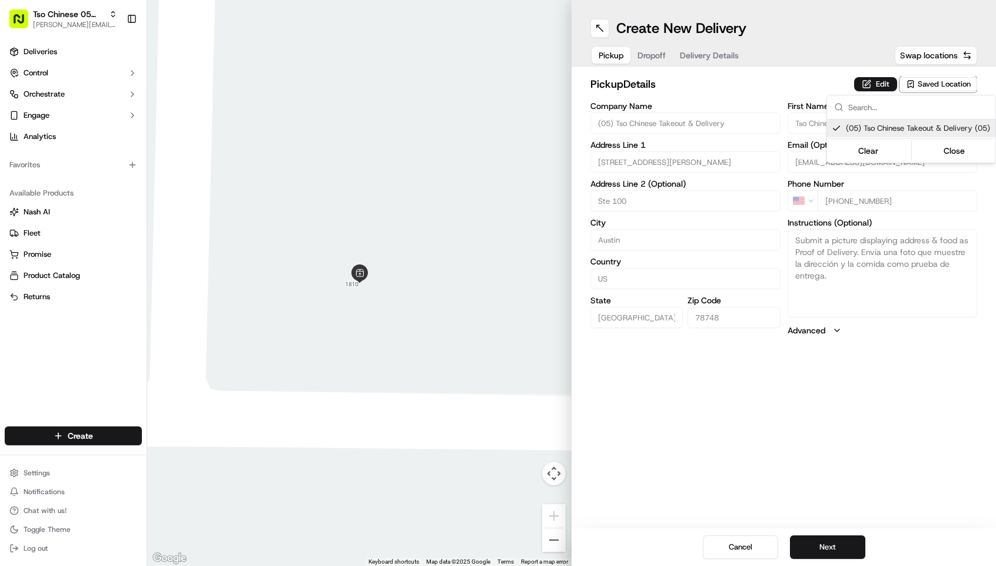
click at [814, 552] on html "Tso Chinese 05 Menchaca [EMAIL_ADDRESS][DOMAIN_NAME] Toggle Sidebar Deliveries …" at bounding box center [498, 283] width 996 height 566
click at [814, 552] on button "Next" at bounding box center [827, 547] width 75 height 24
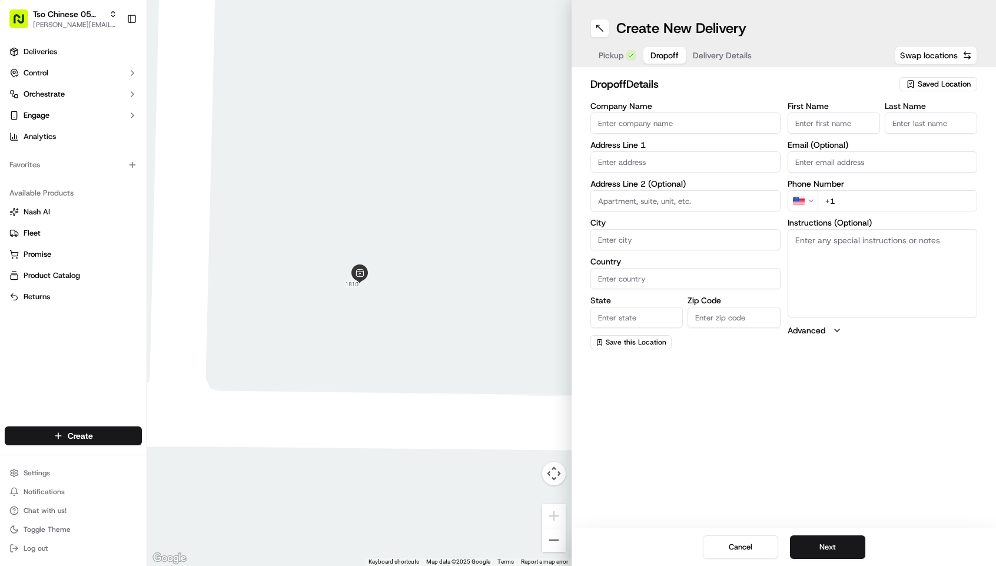
click at [848, 124] on input "First Name" at bounding box center [833, 122] width 92 height 21
paste input "[PERSON_NAME]"
type input "[PERSON_NAME]"
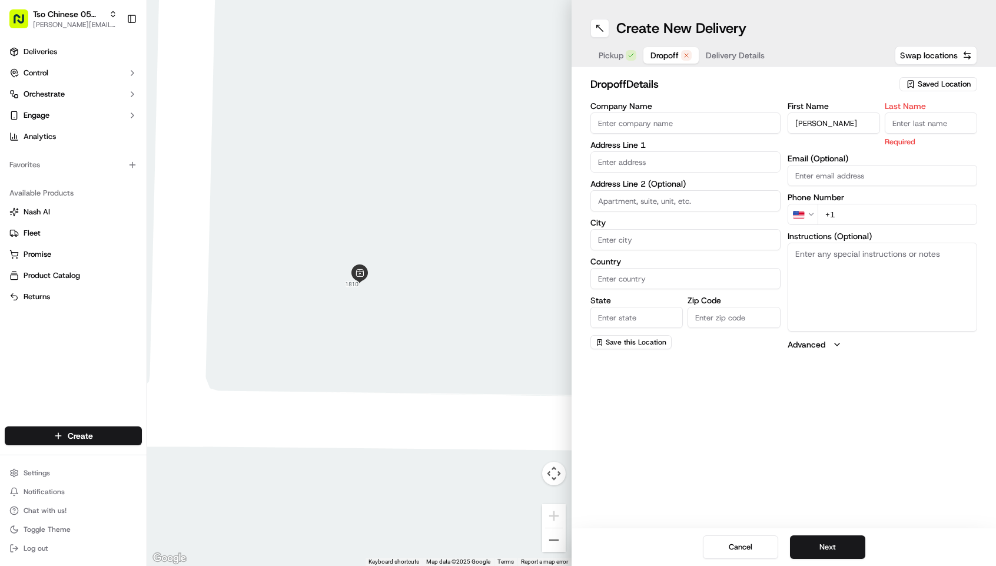
click at [723, 121] on input "Company Name" at bounding box center [685, 122] width 190 height 21
paste input "[PERSON_NAME]"
type input "[PERSON_NAME]"
click at [902, 124] on input "Last Name" at bounding box center [931, 122] width 92 height 21
type input "."
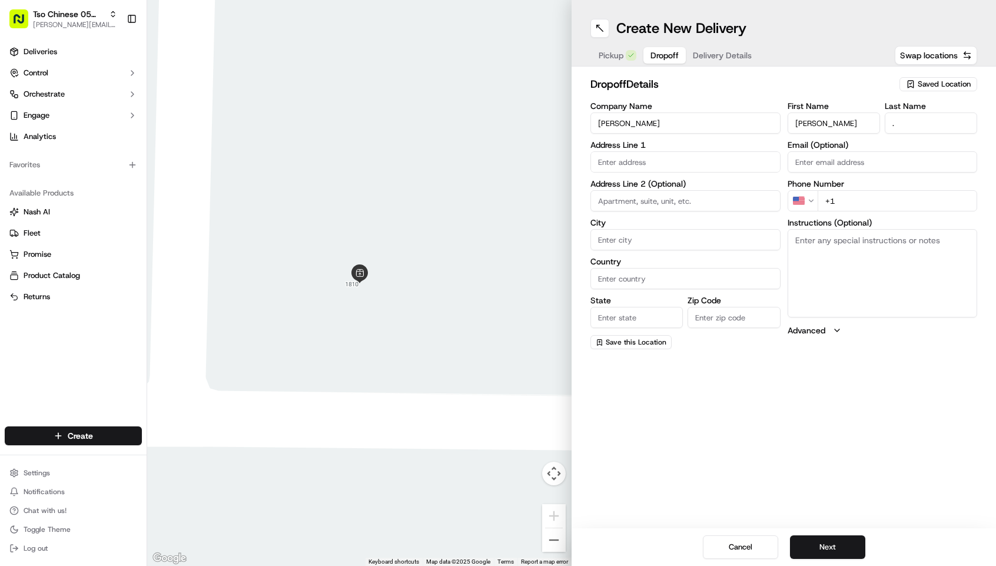
click at [865, 195] on input "+1" at bounding box center [898, 200] width 160 height 21
paste input "[PHONE_NUMBER]"
type input "[PHONE_NUMBER]"
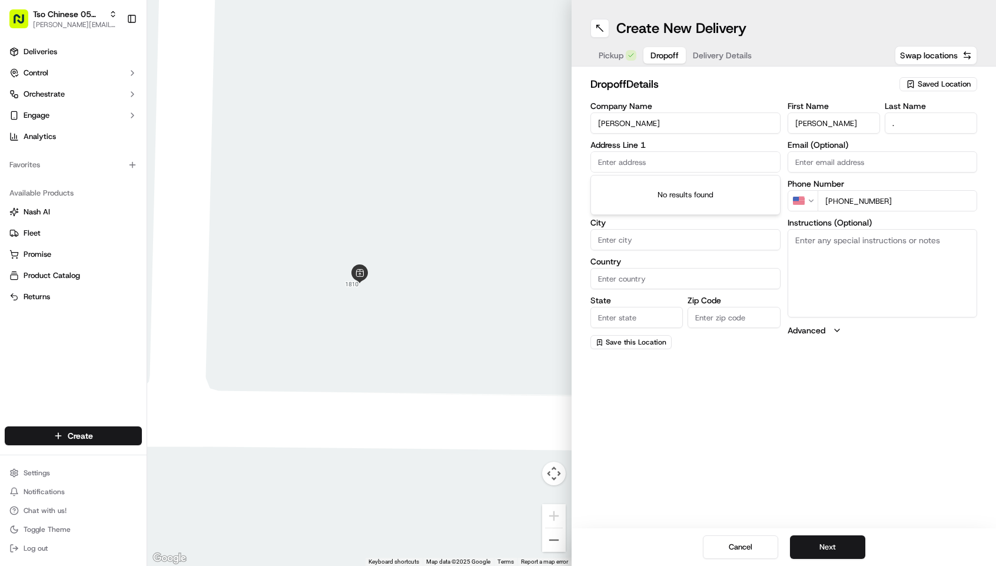
click at [649, 162] on input "text" at bounding box center [685, 161] width 190 height 21
click at [662, 182] on div "[STREET_ADDRESS][PERSON_NAME]" at bounding box center [685, 187] width 184 height 18
type input "[STREET_ADDRESS][PERSON_NAME]"
type input "Austin"
type input "[GEOGRAPHIC_DATA]"
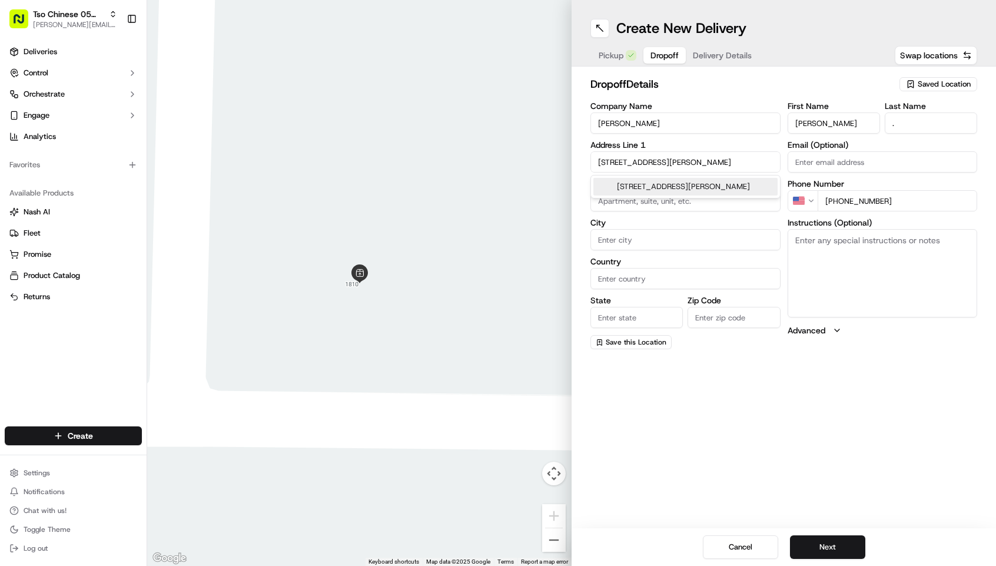
type input "[GEOGRAPHIC_DATA]"
type input "78748"
type input "[STREET_ADDRESS]"
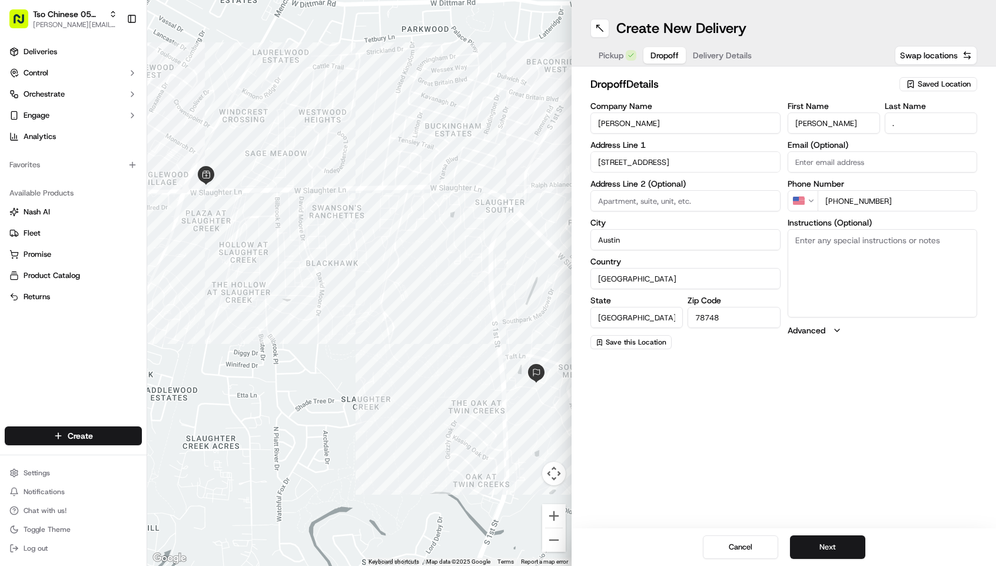
click at [868, 250] on textarea "Instructions (Optional)" at bounding box center [882, 273] width 190 height 88
type textarea "o"
type textarea "please leave at the front door. its the house with the silver F150 parked in th…"
click at [838, 549] on button "Next" at bounding box center [827, 547] width 75 height 24
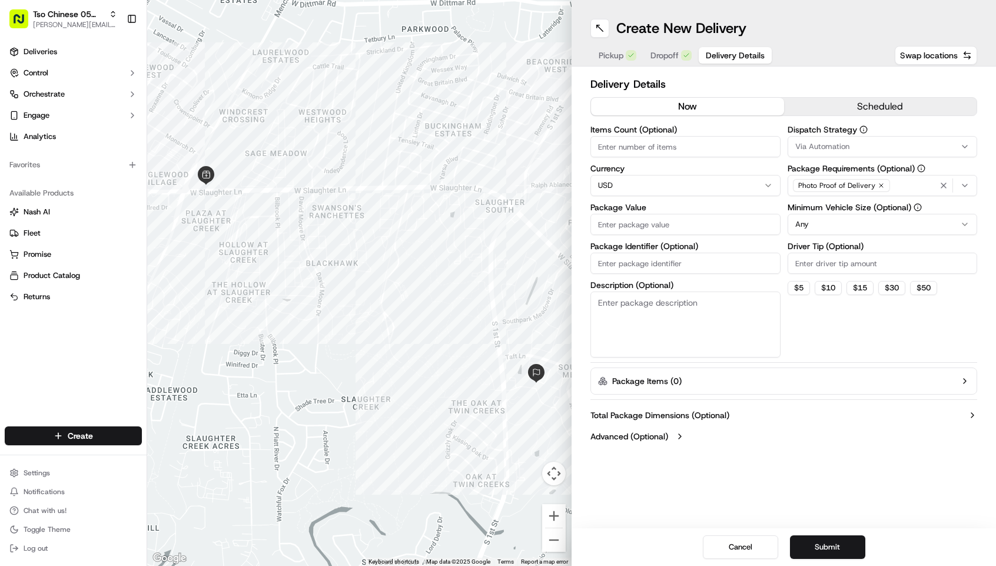
click at [865, 263] on input "Driver Tip (Optional)" at bounding box center [882, 262] width 190 height 21
type input "2.00"
click at [825, 224] on html "Tso Chinese 05 Menchaca [EMAIL_ADDRESS][DOMAIN_NAME] Toggle Sidebar Deliveries …" at bounding box center [498, 283] width 996 height 566
click at [829, 141] on span "Via Automation" at bounding box center [822, 146] width 54 height 11
click at [827, 203] on div "Tso [PERSON_NAME] Strategy" at bounding box center [872, 211] width 168 height 18
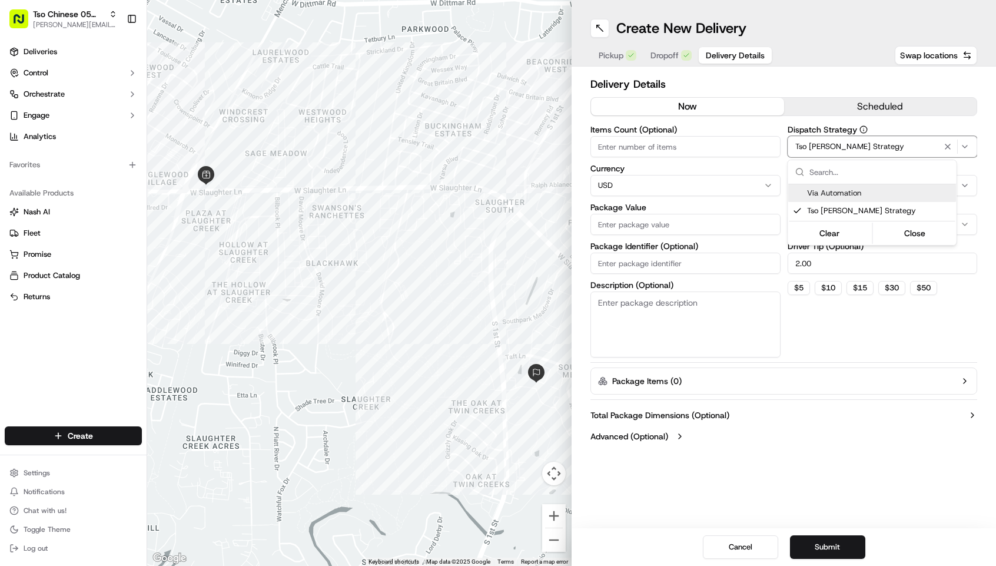
click at [770, 155] on html "Tso Chinese 05 Menchaca [EMAIL_ADDRESS][DOMAIN_NAME] Toggle Sidebar Deliveries …" at bounding box center [498, 283] width 996 height 566
click at [727, 139] on input "Items Count (Optional)" at bounding box center [685, 146] width 190 height 21
type input "2"
click at [707, 221] on input "Package Value" at bounding box center [685, 224] width 190 height 21
type input "29.12"
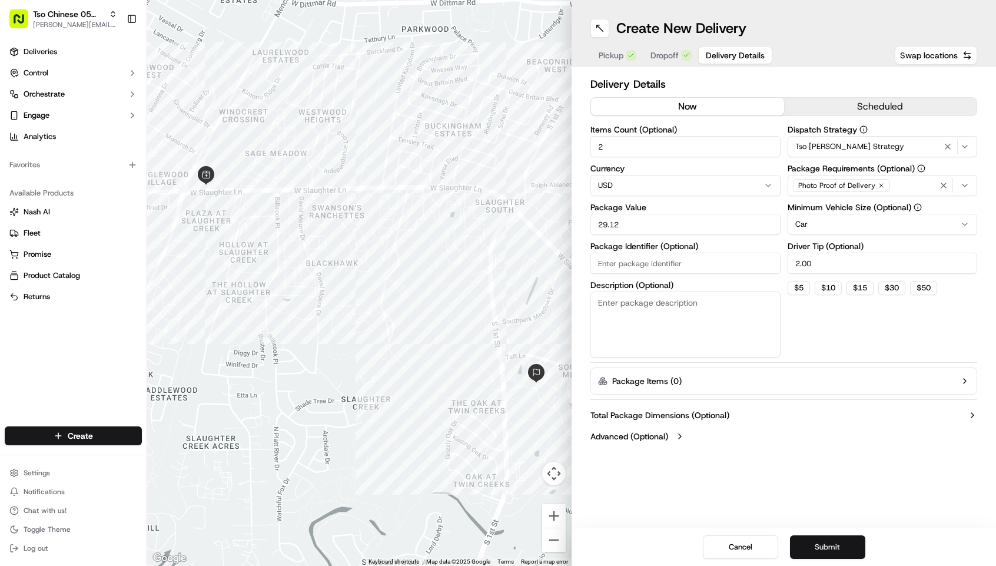
click at [825, 550] on button "Submit" at bounding box center [827, 547] width 75 height 24
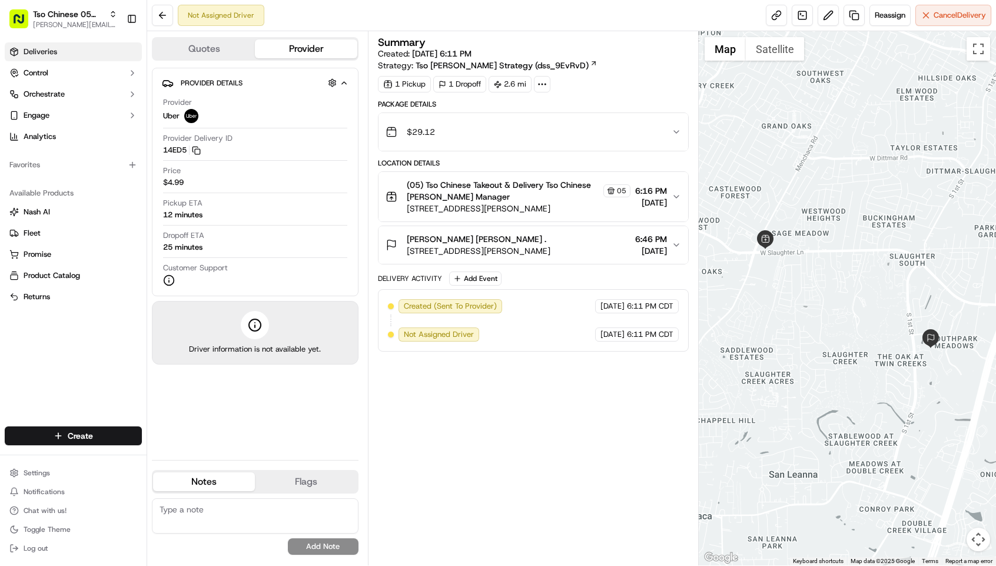
click at [64, 51] on link "Deliveries" at bounding box center [73, 51] width 137 height 19
